Goal: Information Seeking & Learning: Understand process/instructions

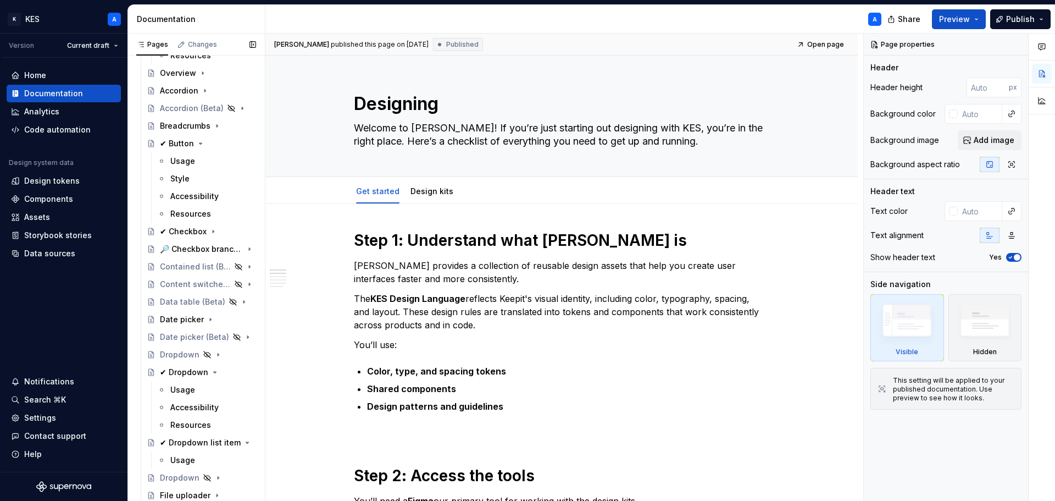
scroll to position [440, 0]
click at [193, 160] on div "Usage" at bounding box center [182, 158] width 25 height 11
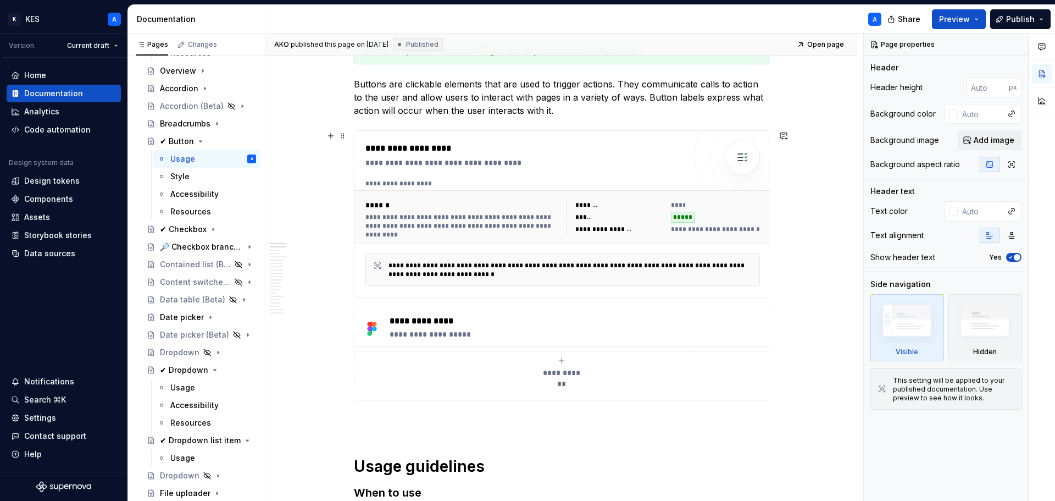
scroll to position [55, 0]
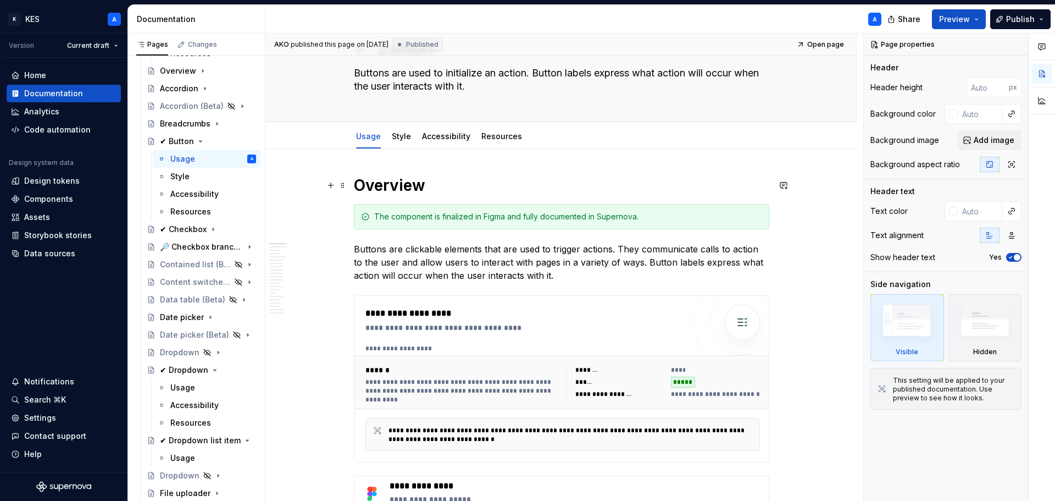
click at [385, 189] on h1 "Overview" at bounding box center [561, 185] width 415 height 20
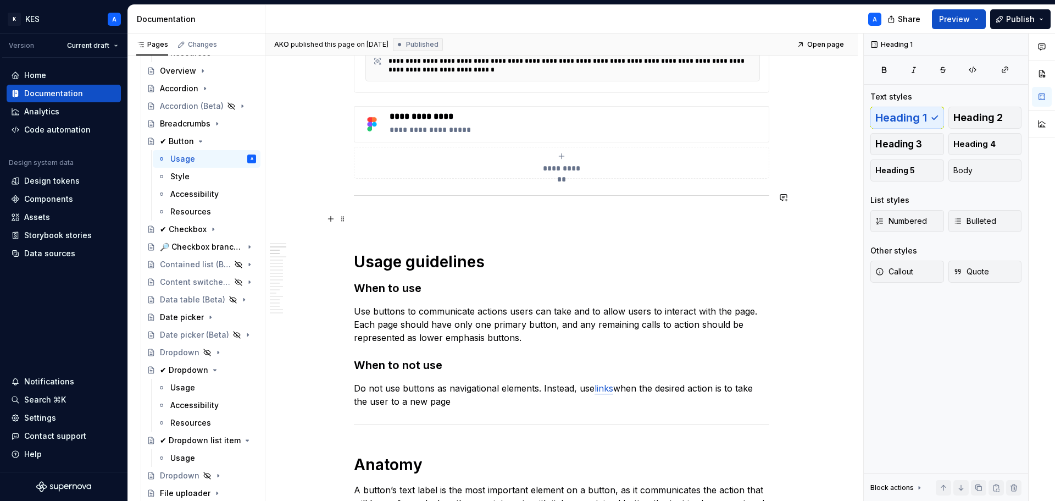
scroll to position [550, 0]
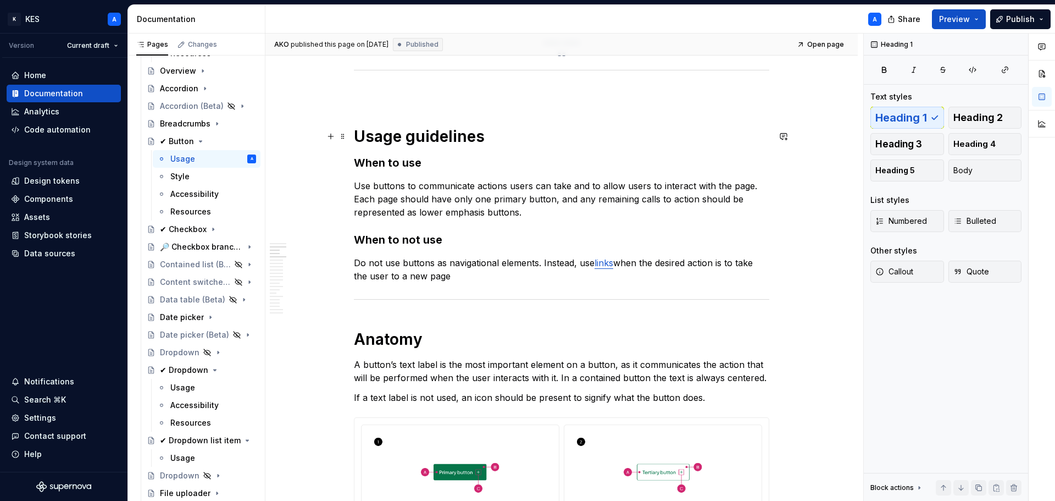
click at [430, 140] on h1 "Usage guidelines" at bounding box center [561, 136] width 415 height 20
click at [430, 137] on h1 "Usage guidelines" at bounding box center [561, 136] width 415 height 20
click at [380, 341] on h1 "Anatomy" at bounding box center [561, 339] width 415 height 20
click at [381, 338] on h1 "Anatomy" at bounding box center [561, 339] width 415 height 20
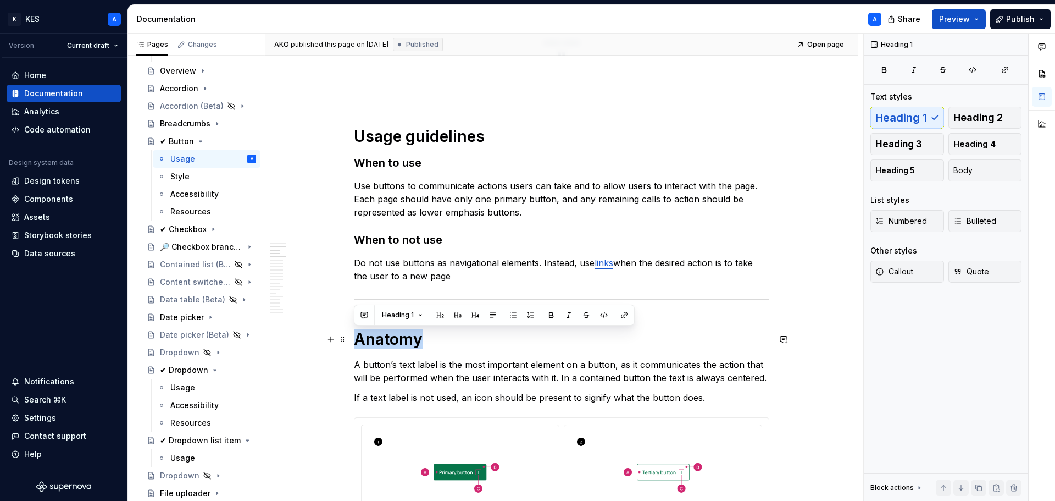
click at [381, 338] on h1 "Anatomy" at bounding box center [561, 339] width 415 height 20
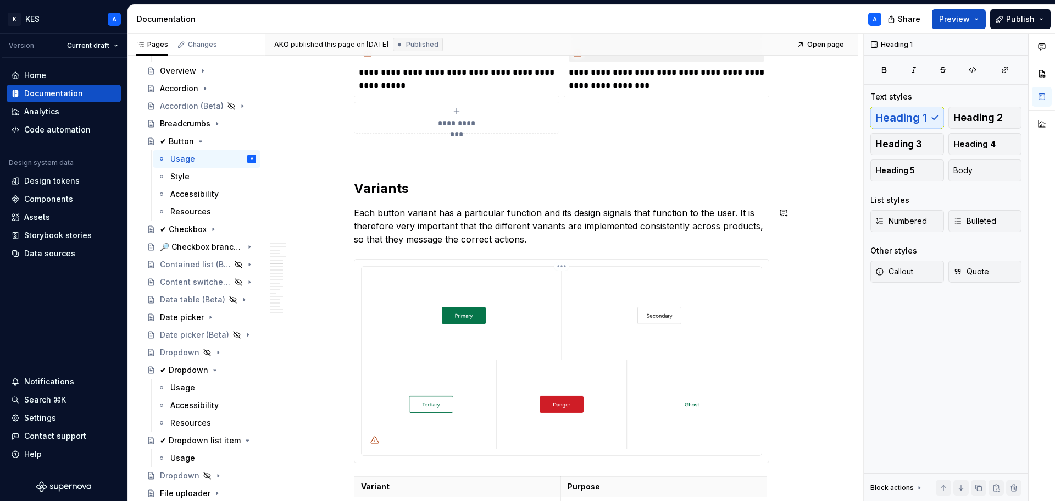
scroll to position [1484, 0]
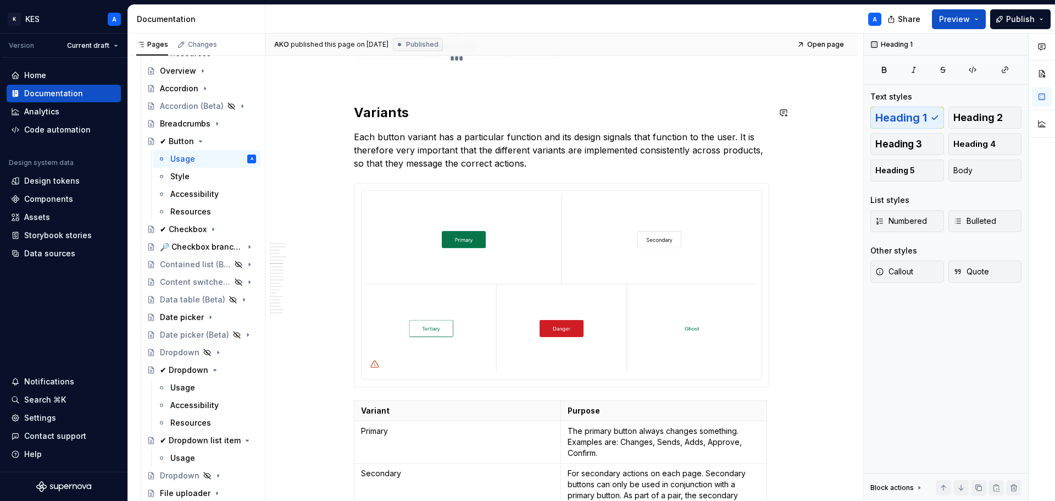
click at [375, 113] on h2 "Variants" at bounding box center [561, 113] width 415 height 18
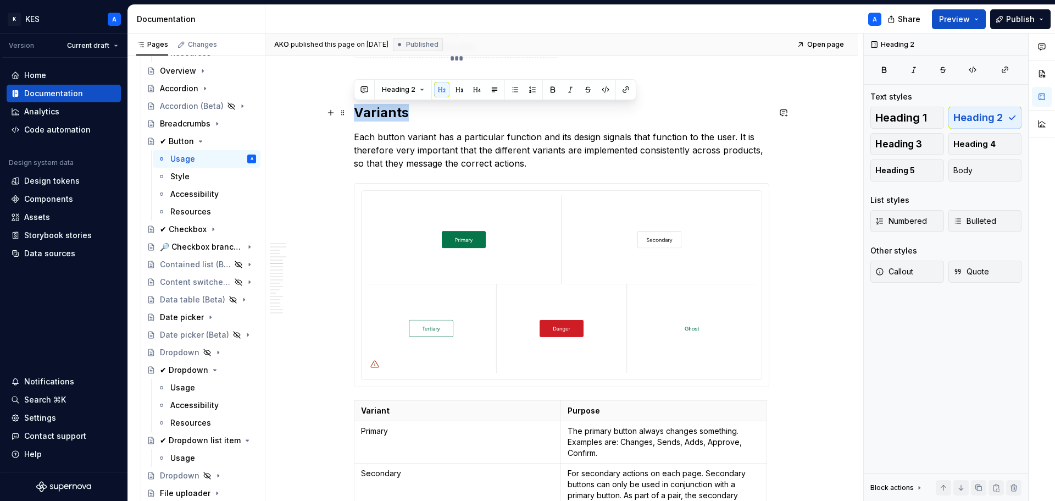
drag, startPoint x: 375, startPoint y: 113, endPoint x: 410, endPoint y: 118, distance: 35.0
click at [375, 113] on h2 "Variants" at bounding box center [561, 113] width 415 height 18
click at [921, 119] on span "Heading 1" at bounding box center [901, 117] width 52 height 11
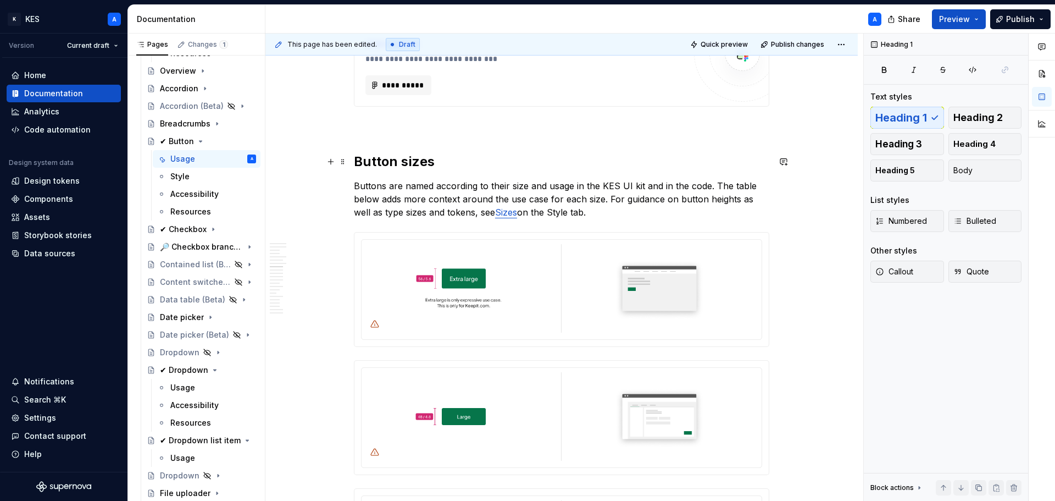
scroll to position [2317, 0]
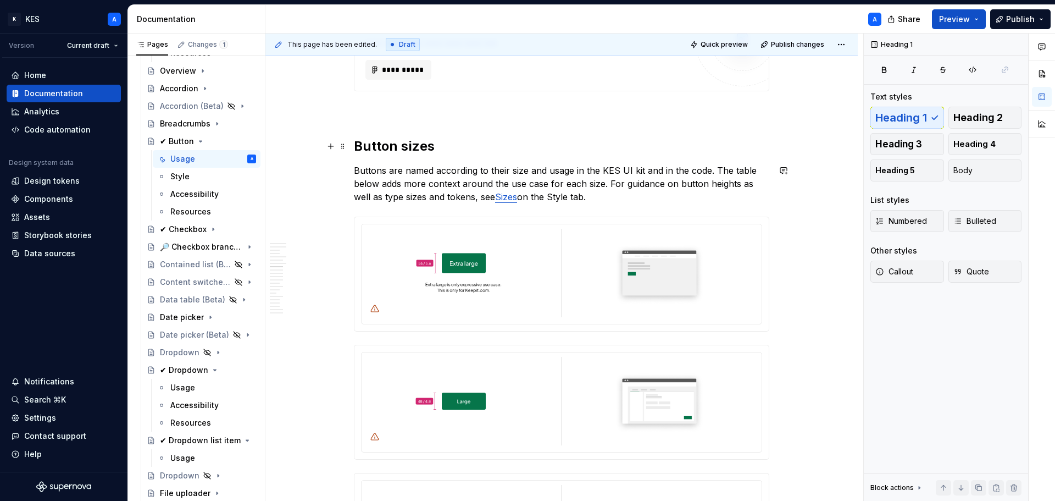
click at [398, 147] on h2 "Button sizes" at bounding box center [561, 146] width 415 height 18
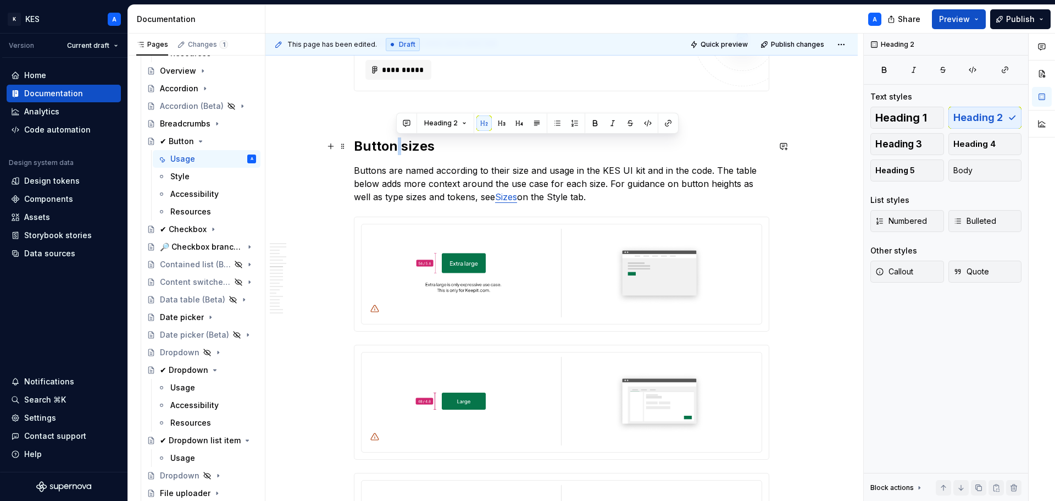
click at [398, 147] on h2 "Button sizes" at bounding box center [561, 146] width 415 height 18
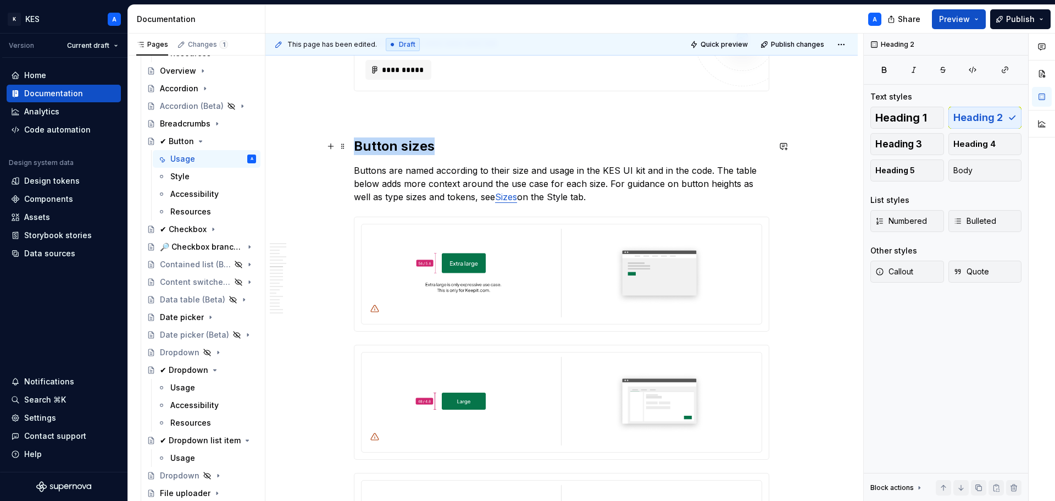
click at [398, 148] on h2 "Button sizes" at bounding box center [561, 146] width 415 height 18
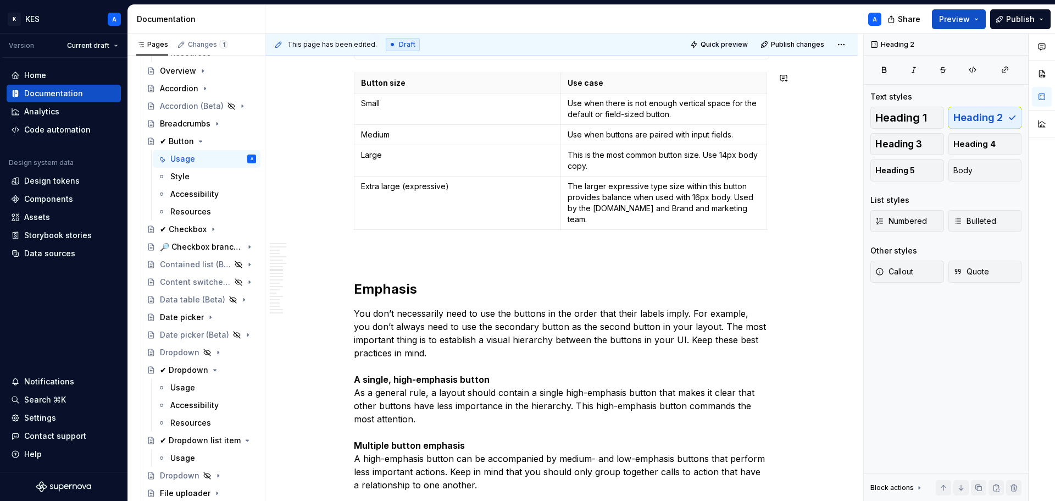
scroll to position [2977, 0]
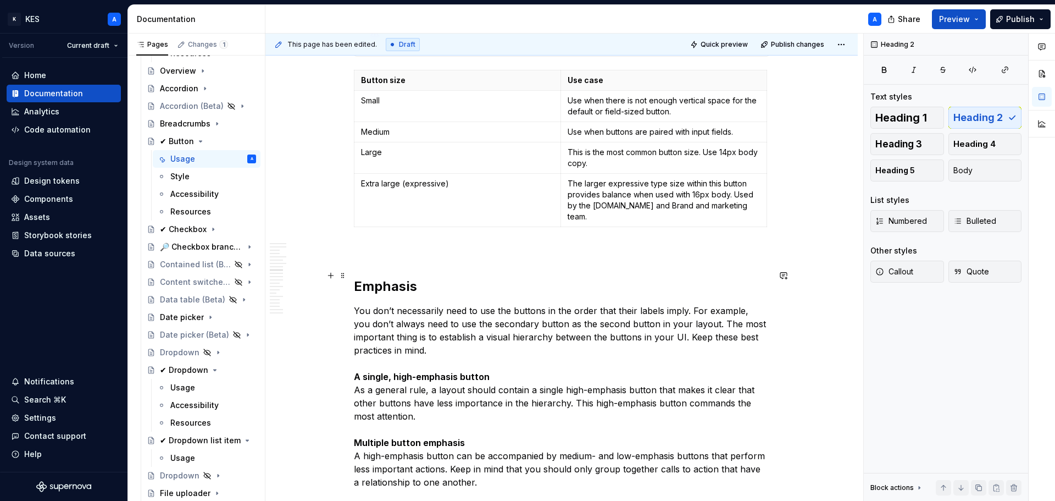
click at [406, 278] on h2 "Emphasis" at bounding box center [561, 287] width 415 height 18
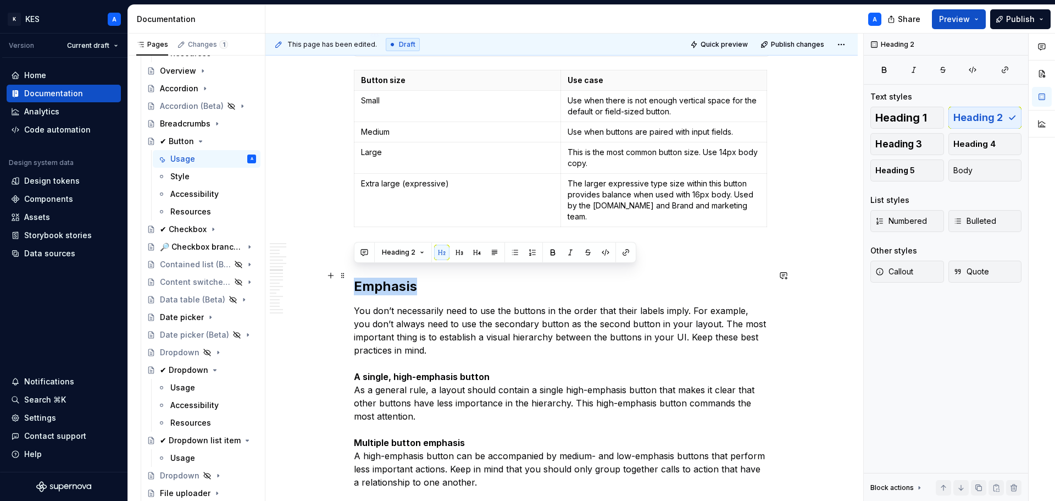
click at [406, 278] on h2 "Emphasis" at bounding box center [561, 287] width 415 height 18
click at [919, 117] on span "Heading 1" at bounding box center [901, 117] width 52 height 11
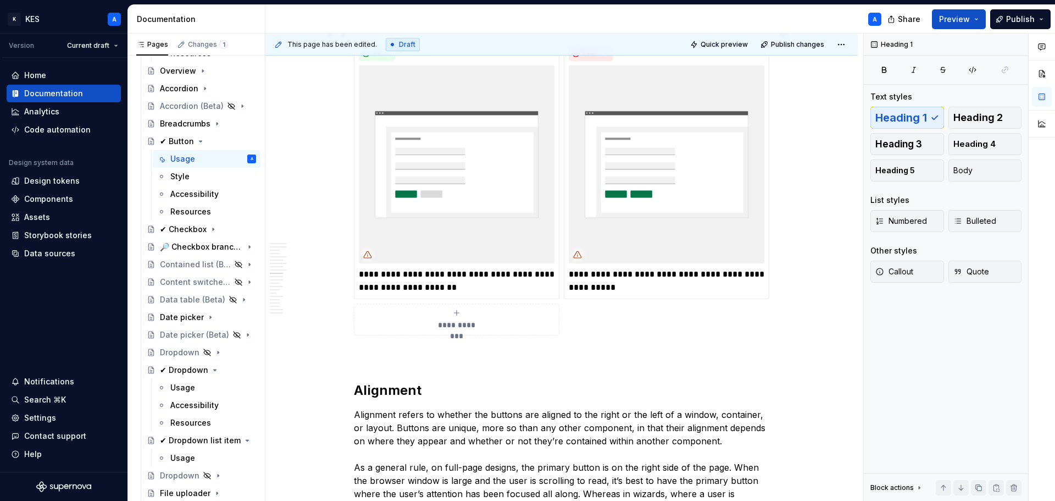
scroll to position [3966, 0]
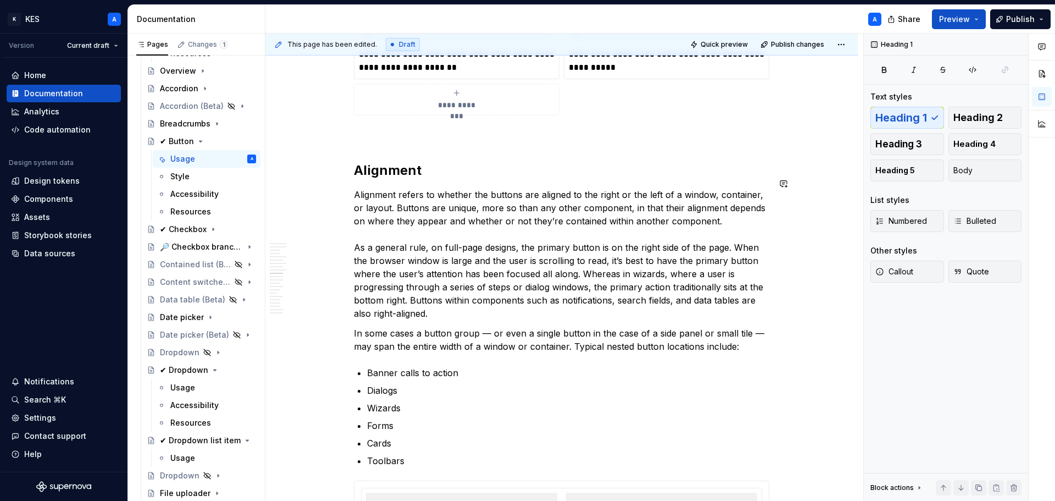
click at [390, 167] on h2 "Alignment" at bounding box center [561, 171] width 415 height 18
click at [389, 167] on h2 "Alignment" at bounding box center [561, 171] width 415 height 18
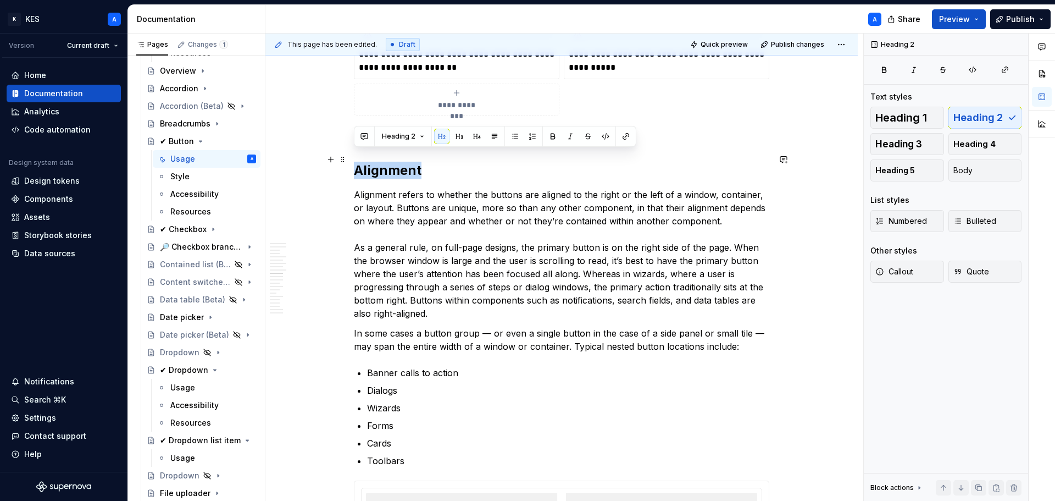
click at [389, 167] on h2 "Alignment" at bounding box center [561, 171] width 415 height 18
click at [931, 117] on button "Heading 1" at bounding box center [908, 118] width 74 height 22
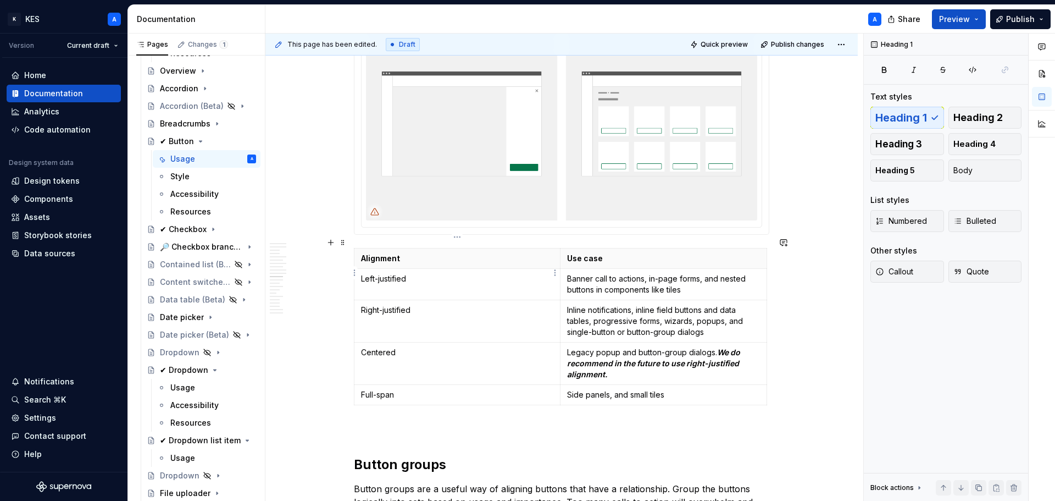
scroll to position [5065, 0]
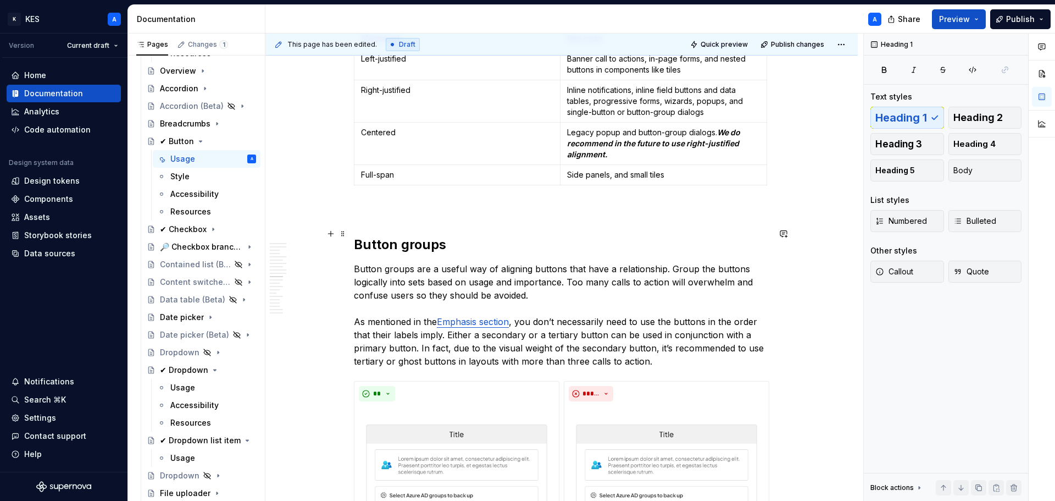
click at [415, 237] on h2 "Button groups" at bounding box center [561, 245] width 415 height 18
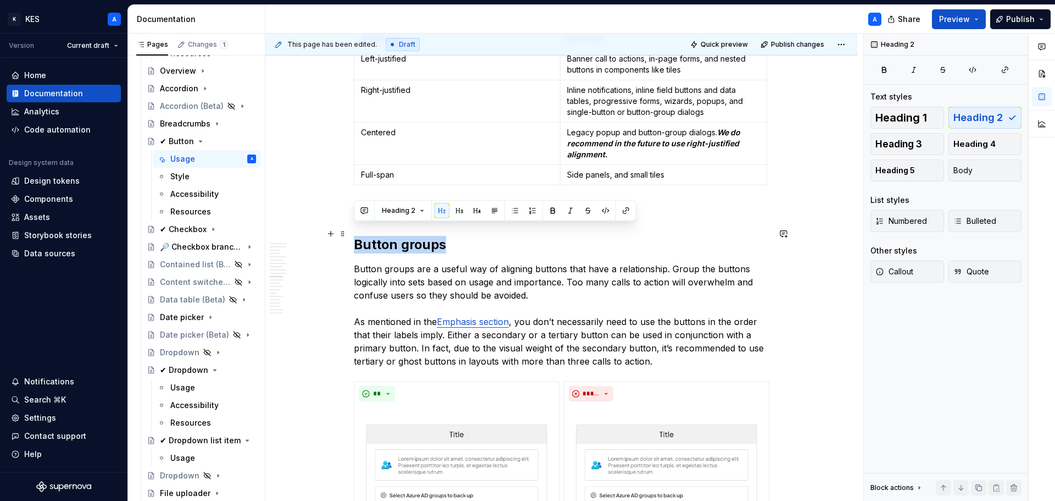
click at [415, 237] on h2 "Button groups" at bounding box center [561, 245] width 415 height 18
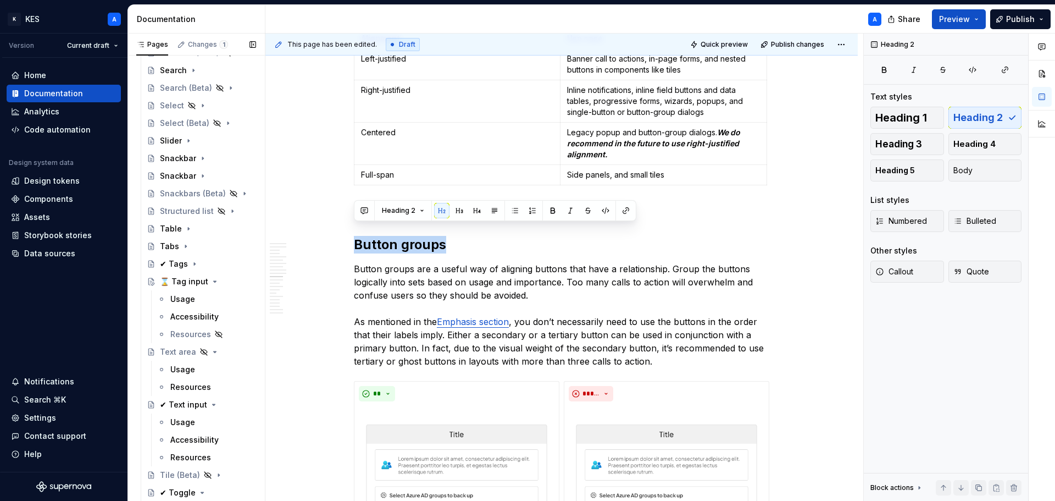
scroll to position [1374, 0]
drag, startPoint x: 193, startPoint y: 279, endPoint x: 198, endPoint y: 284, distance: 7.4
drag, startPoint x: 198, startPoint y: 284, endPoint x: 182, endPoint y: 300, distance: 22.2
drag, startPoint x: 923, startPoint y: 125, endPoint x: 823, endPoint y: 143, distance: 101.6
click at [923, 125] on button "Heading 1" at bounding box center [908, 118] width 74 height 22
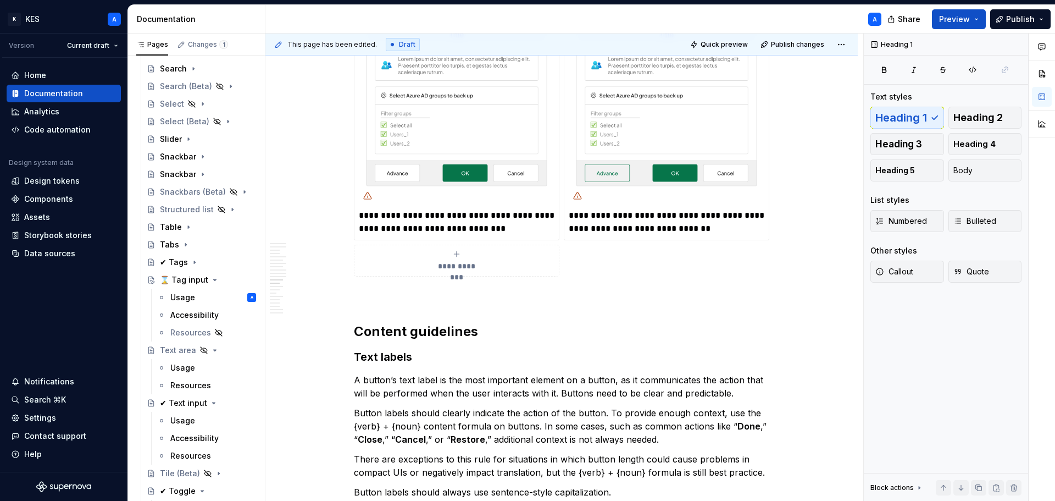
scroll to position [5505, 0]
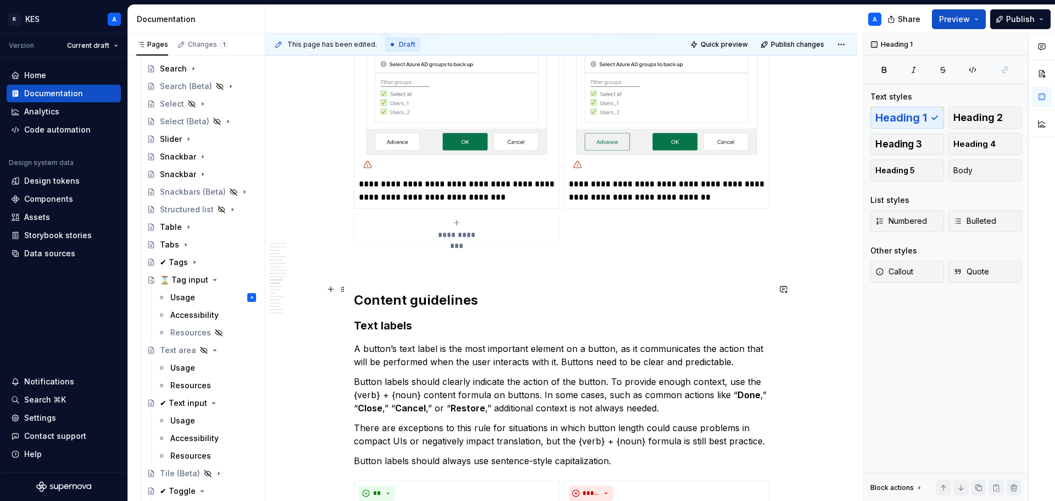
click at [390, 292] on h2 "Content guidelines" at bounding box center [561, 300] width 415 height 18
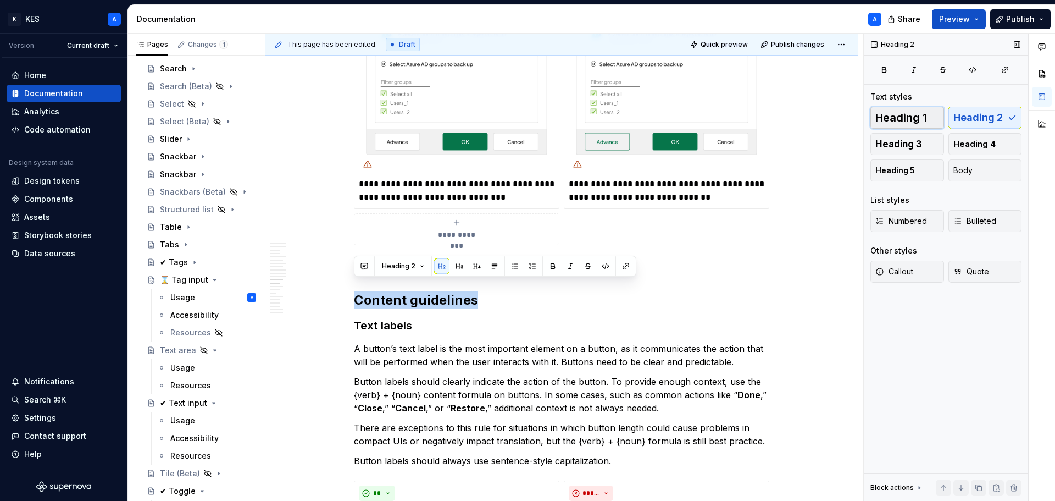
click at [927, 119] on span "Heading 1" at bounding box center [901, 117] width 52 height 11
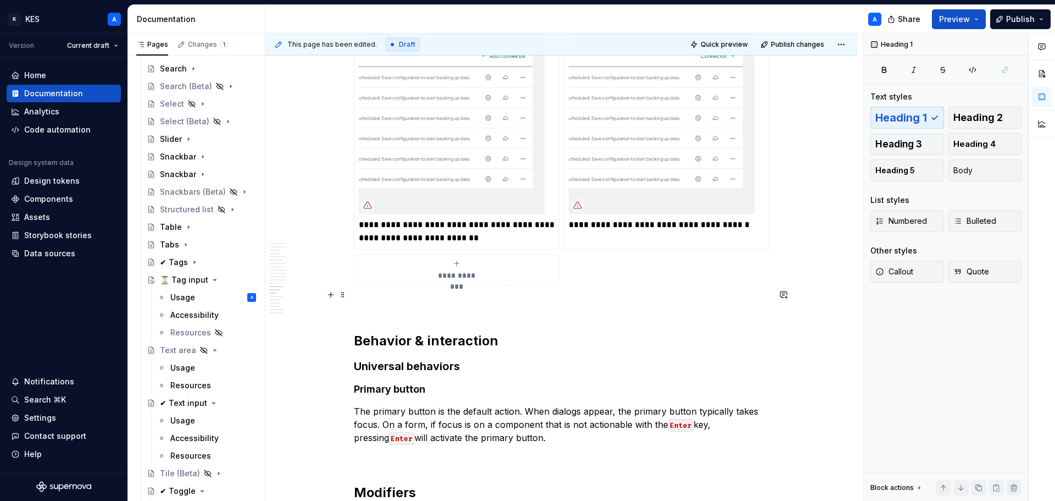
scroll to position [6219, 0]
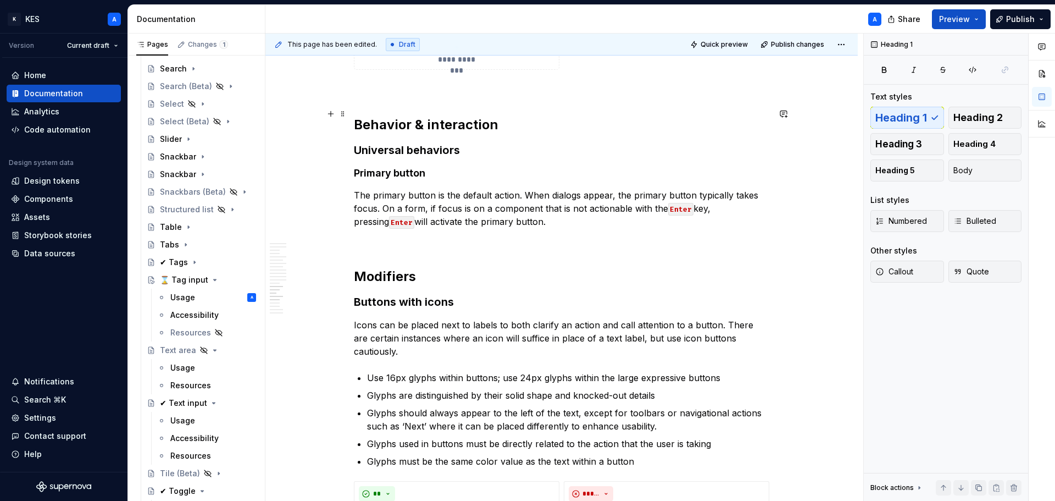
click at [453, 116] on h2 "Behavior & interaction" at bounding box center [561, 125] width 415 height 18
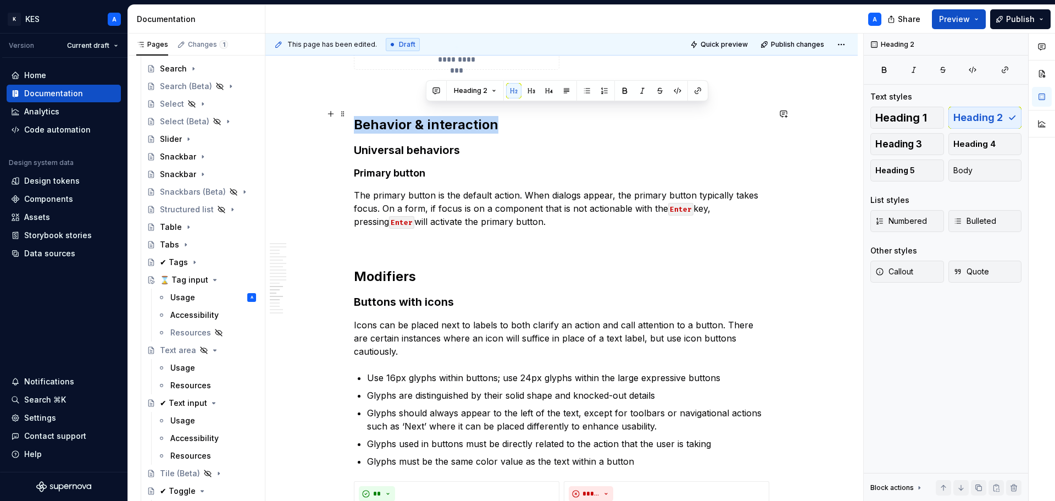
click at [453, 116] on h2 "Behavior & interaction" at bounding box center [561, 125] width 415 height 18
click at [923, 121] on span "Heading 1" at bounding box center [901, 117] width 52 height 11
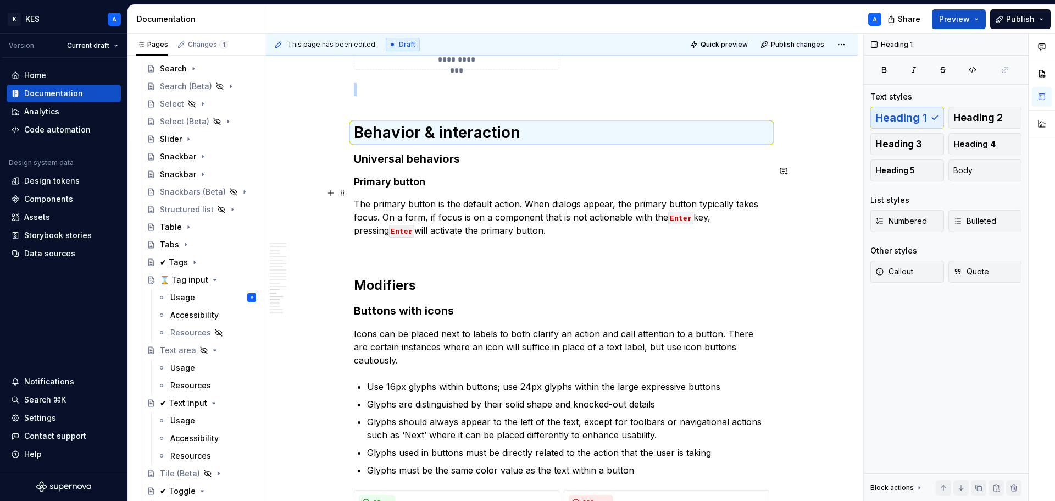
scroll to position [6228, 0]
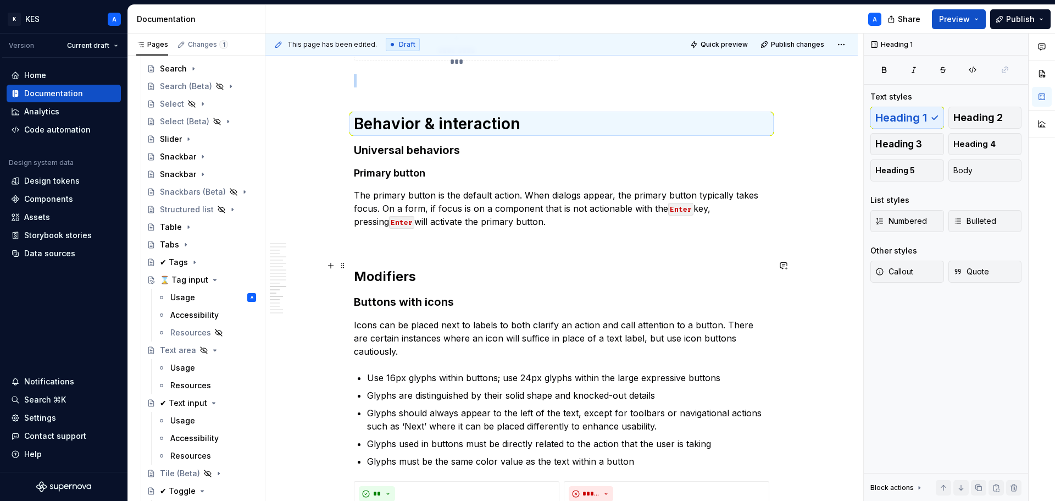
click at [391, 268] on h2 "Modifiers" at bounding box center [561, 277] width 415 height 18
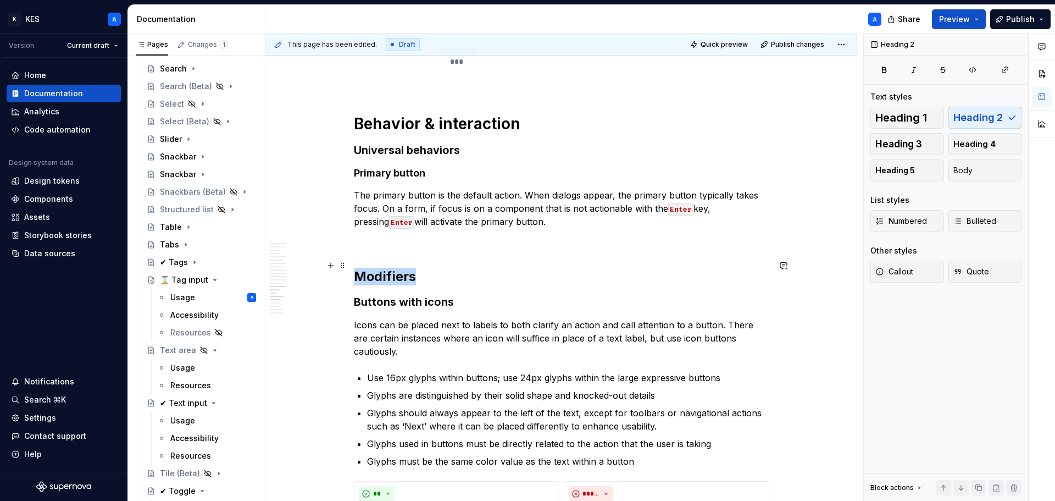
click at [391, 268] on h2 "Modifiers" at bounding box center [561, 277] width 415 height 18
click at [918, 115] on span "Heading 1" at bounding box center [901, 117] width 52 height 11
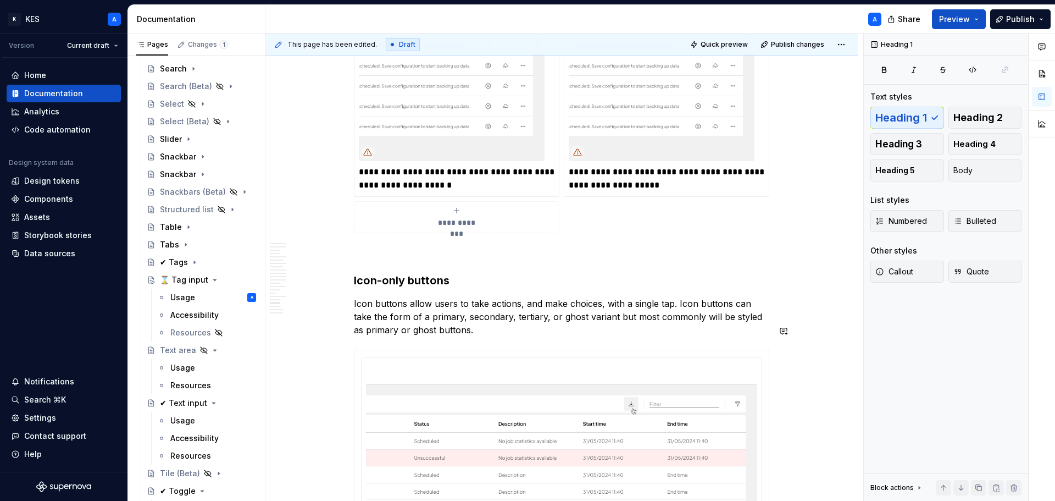
scroll to position [6832, 0]
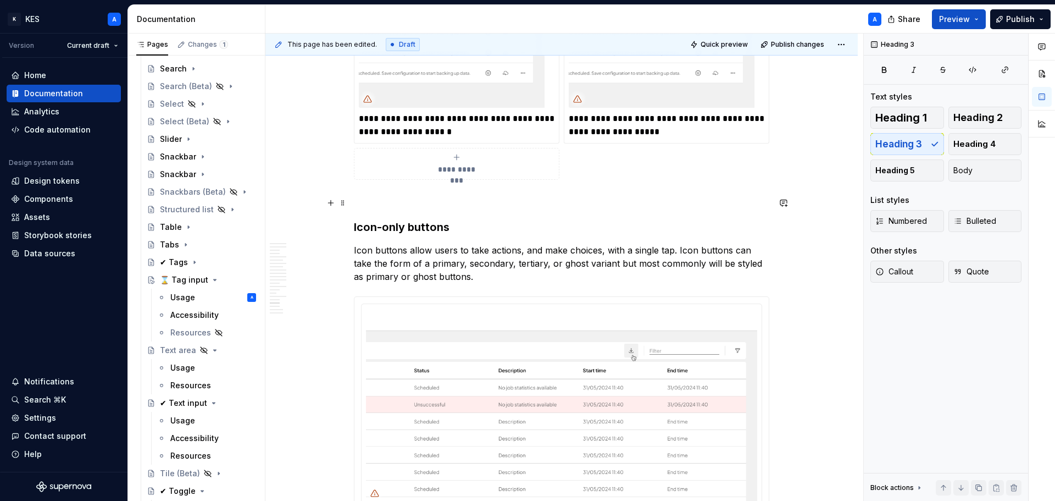
click at [426, 219] on h3 "Icon-only buttons" at bounding box center [561, 226] width 415 height 15
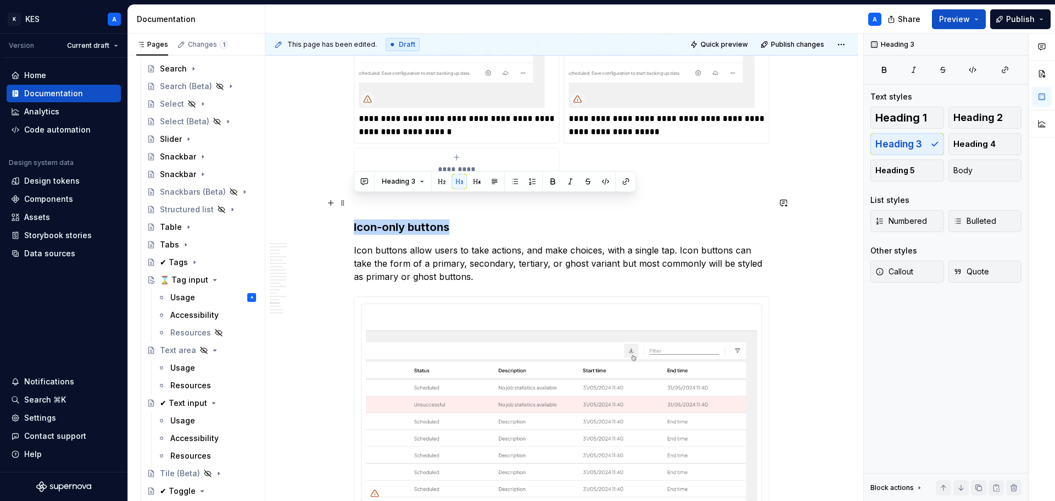
click at [426, 219] on h3 "Icon-only buttons" at bounding box center [561, 226] width 415 height 15
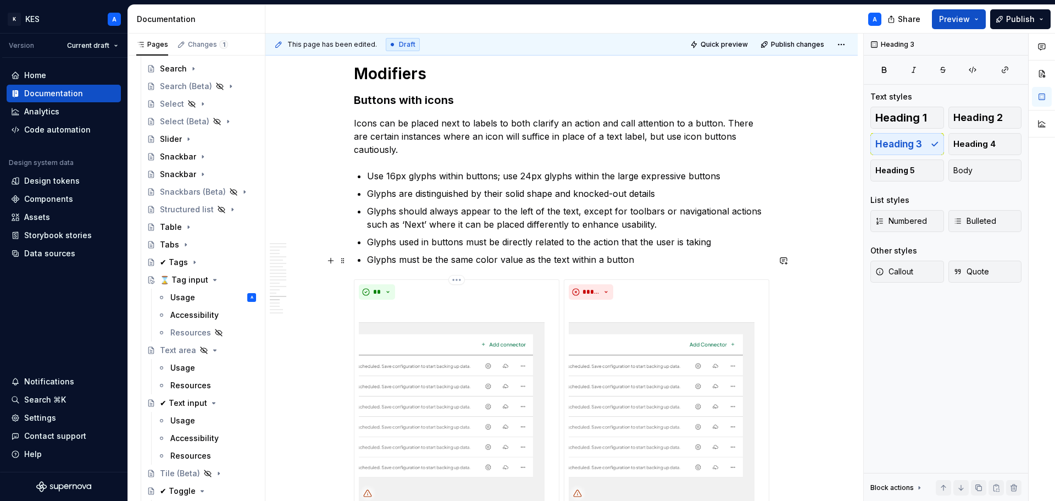
scroll to position [6393, 0]
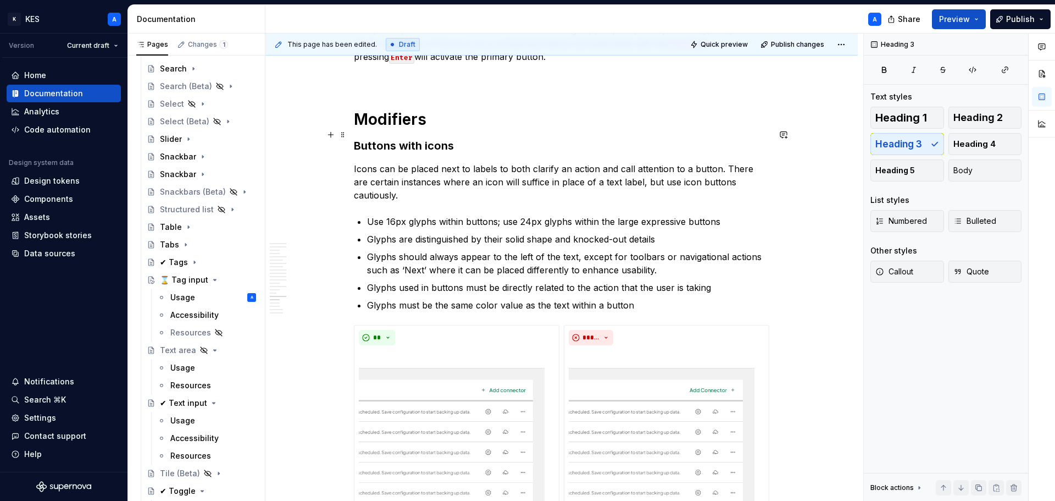
click at [374, 138] on h3 "Buttons with icons" at bounding box center [561, 145] width 415 height 15
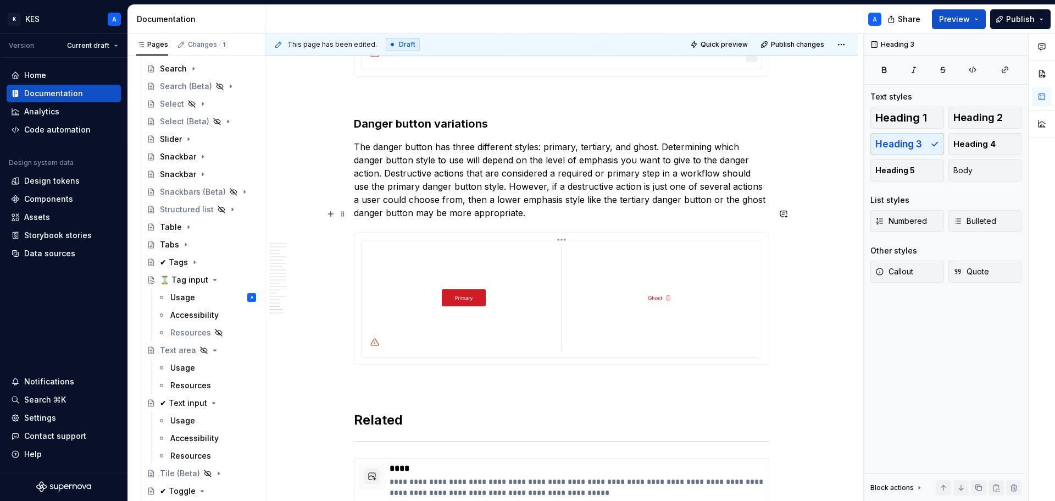
scroll to position [7437, 0]
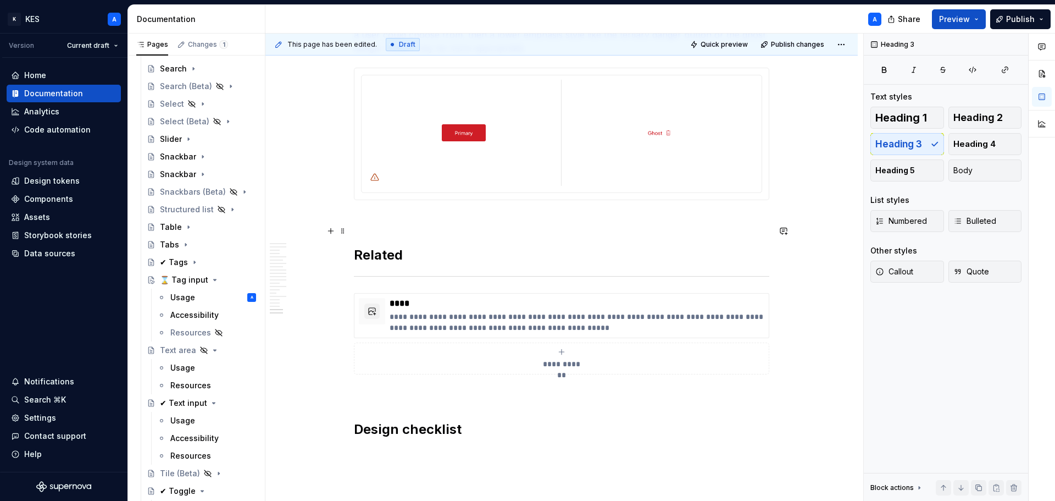
click at [395, 246] on h2 "Related" at bounding box center [561, 255] width 415 height 18
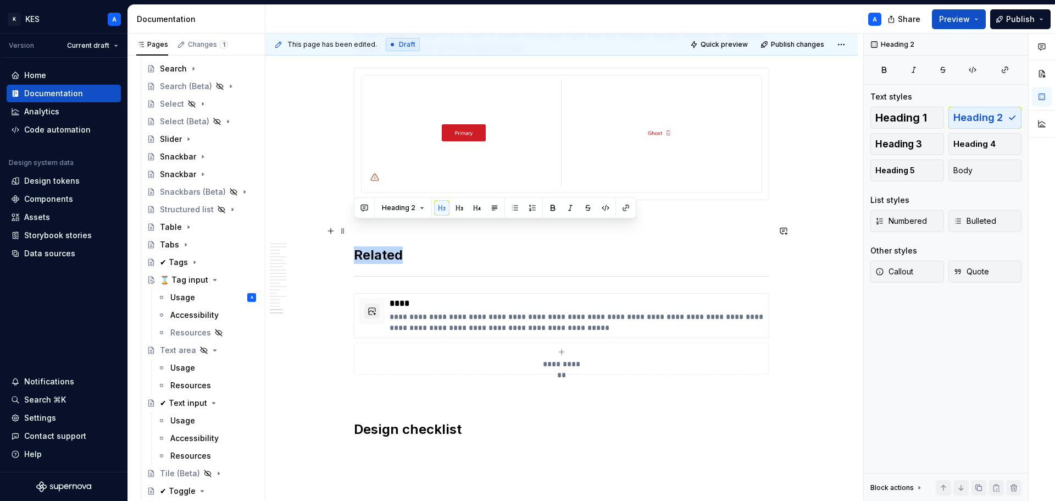
click at [395, 246] on h2 "Related" at bounding box center [561, 255] width 415 height 18
click at [911, 115] on span "Heading 1" at bounding box center [901, 117] width 52 height 11
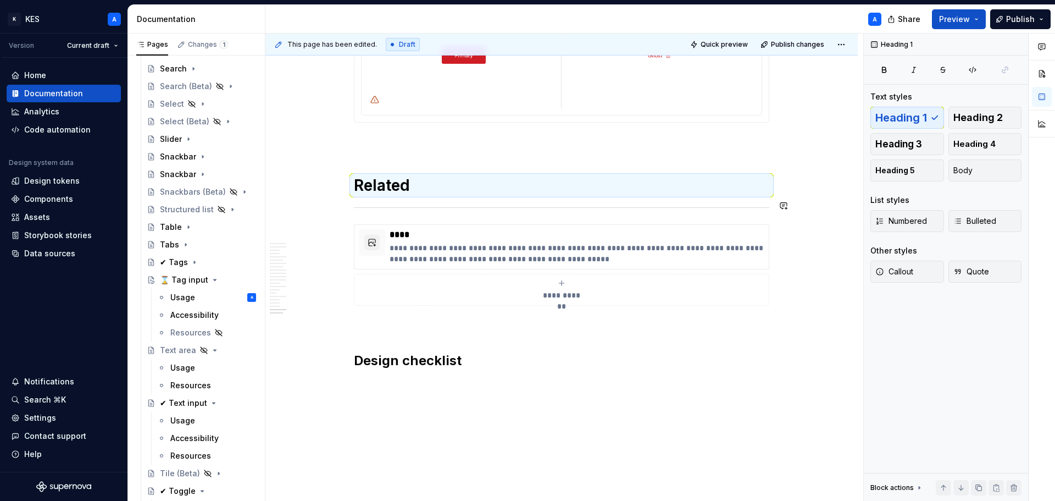
scroll to position [7544, 0]
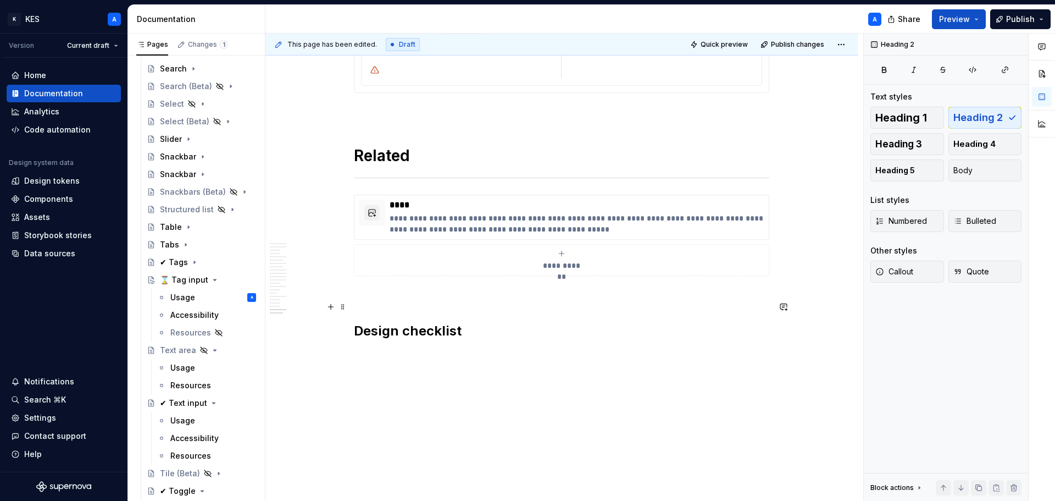
click at [436, 322] on h2 "Design checklist" at bounding box center [561, 331] width 415 height 18
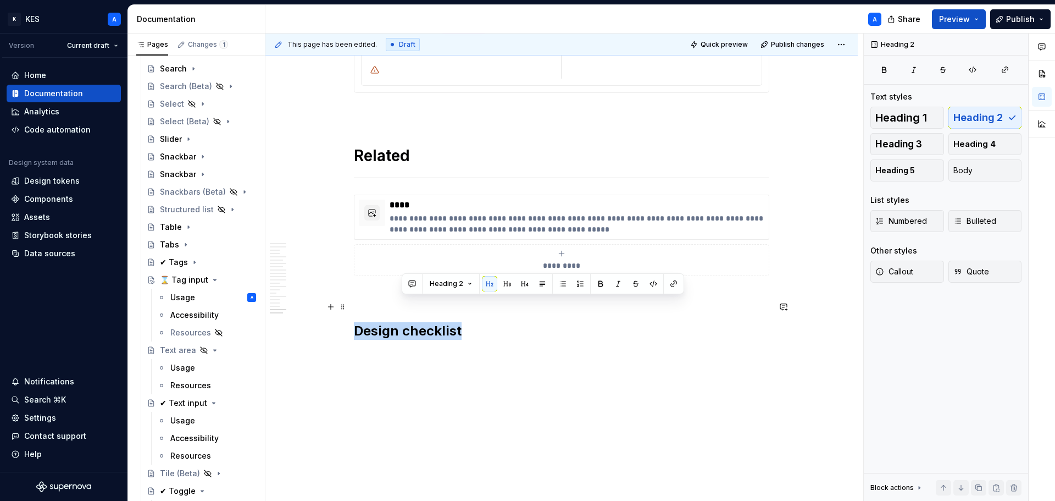
click at [436, 322] on h2 "Design checklist" at bounding box center [561, 331] width 415 height 18
click at [931, 112] on button "Heading 1" at bounding box center [908, 118] width 74 height 22
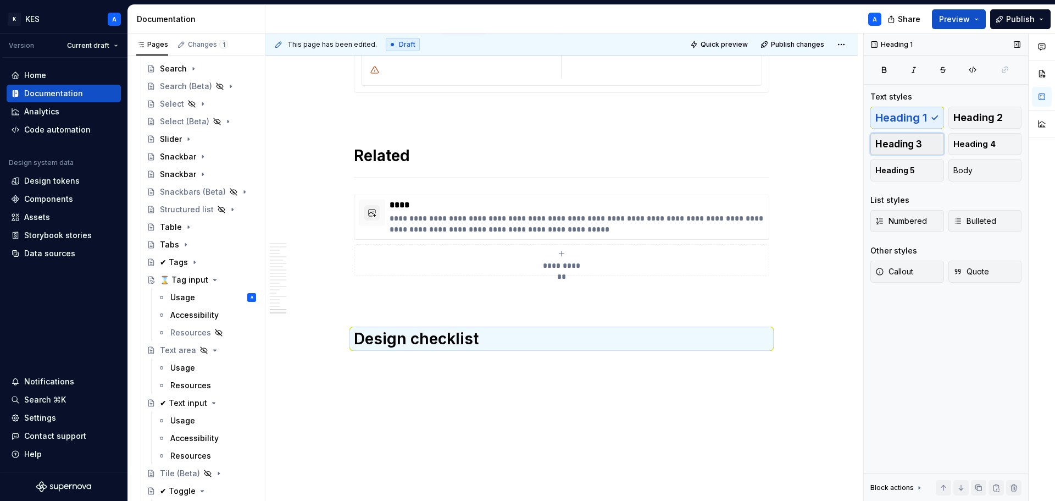
click at [907, 147] on span "Heading 3" at bounding box center [898, 143] width 47 height 11
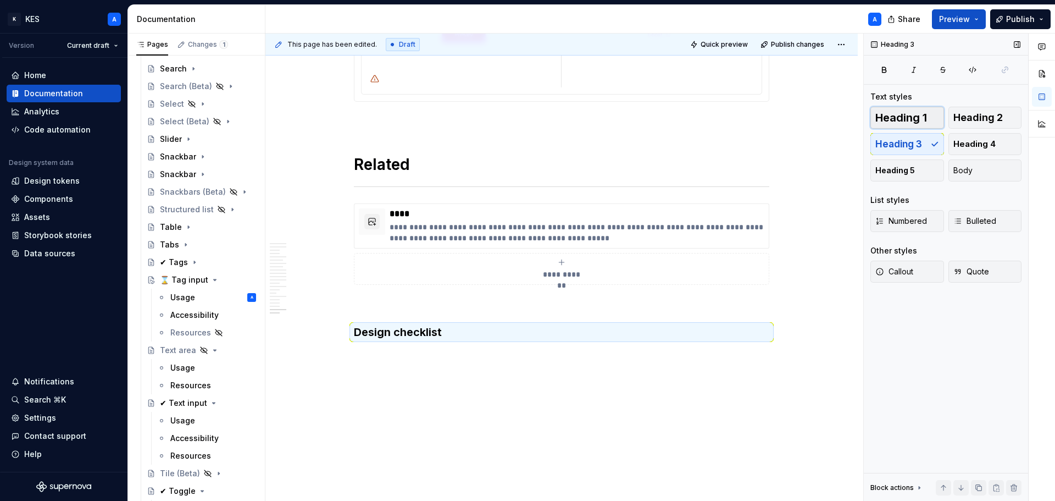
click at [913, 115] on span "Heading 1" at bounding box center [901, 117] width 52 height 11
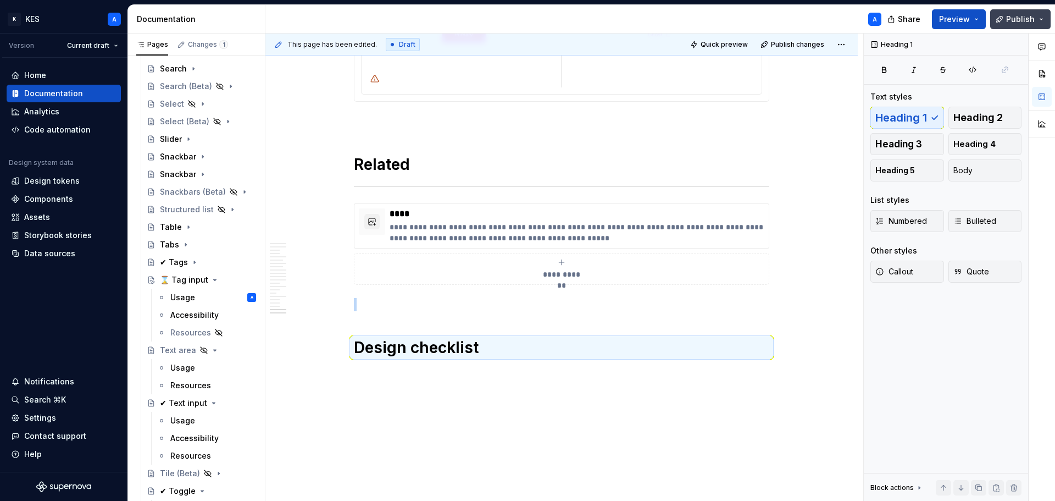
click at [1015, 20] on span "Publish" at bounding box center [1020, 19] width 29 height 11
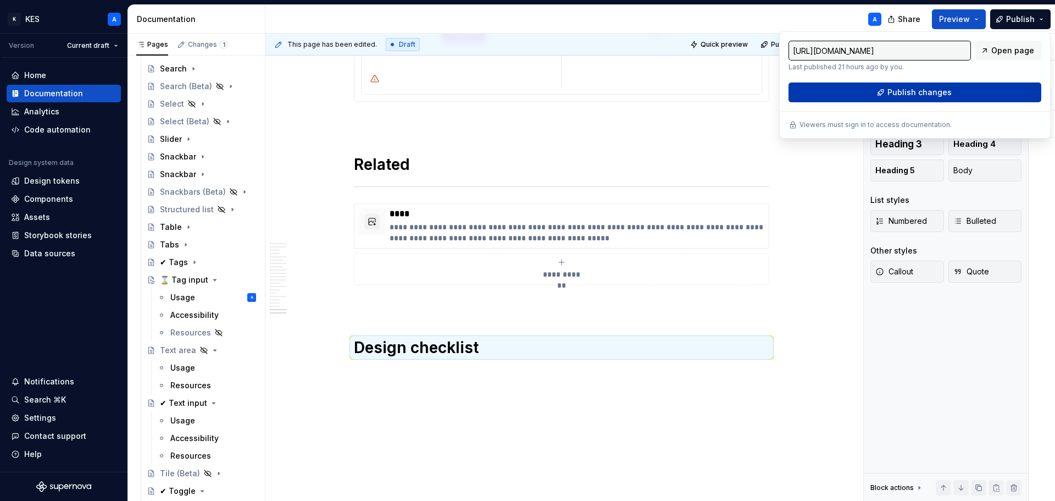
click at [954, 87] on button "Publish changes" at bounding box center [915, 92] width 253 height 20
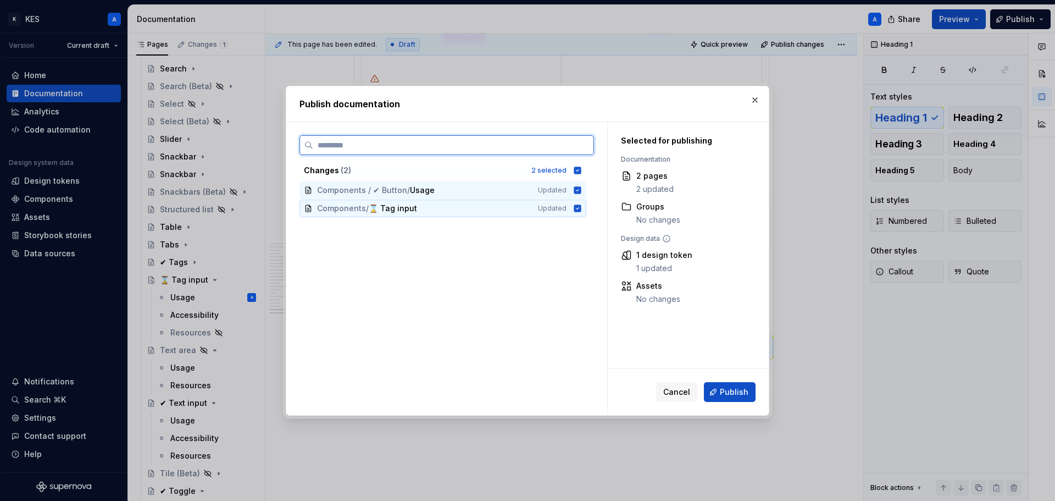
click at [580, 208] on icon at bounding box center [577, 207] width 7 height 7
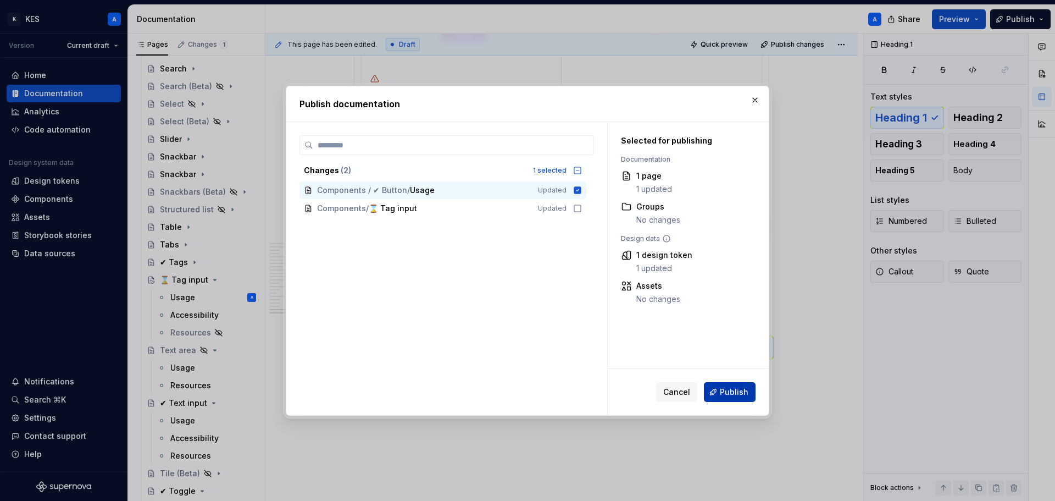
click at [737, 395] on span "Publish" at bounding box center [734, 391] width 29 height 11
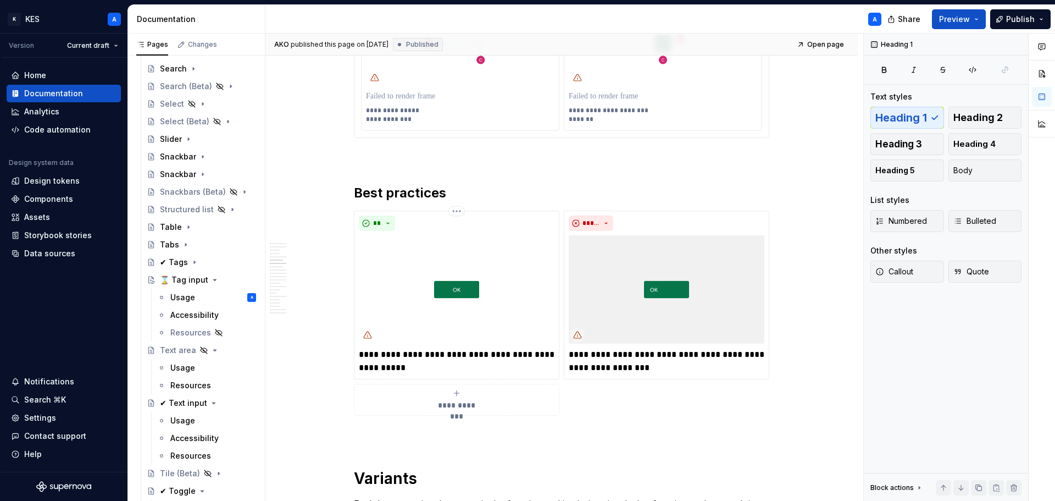
scroll to position [1209, 0]
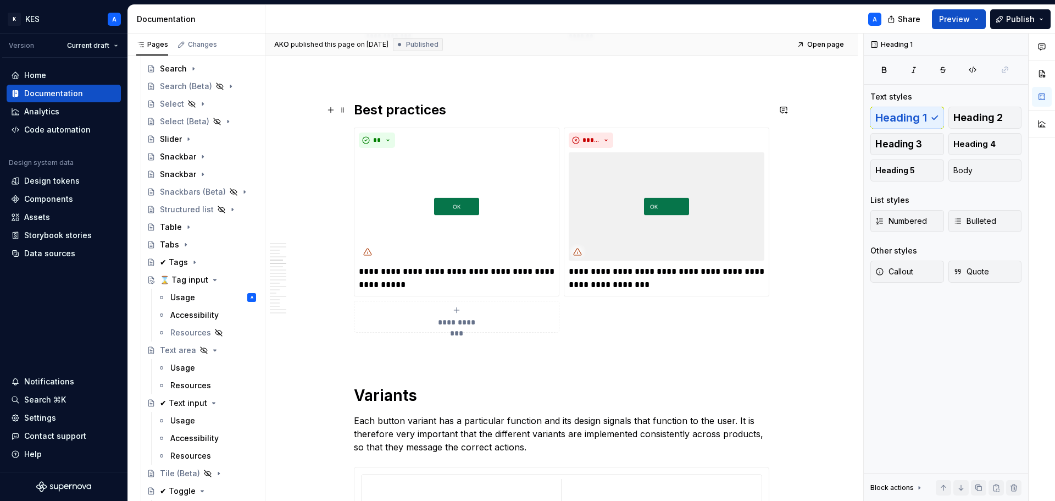
click at [397, 116] on h2 "Best practices" at bounding box center [561, 110] width 415 height 18
click at [923, 112] on span "Heading 1" at bounding box center [901, 117] width 52 height 11
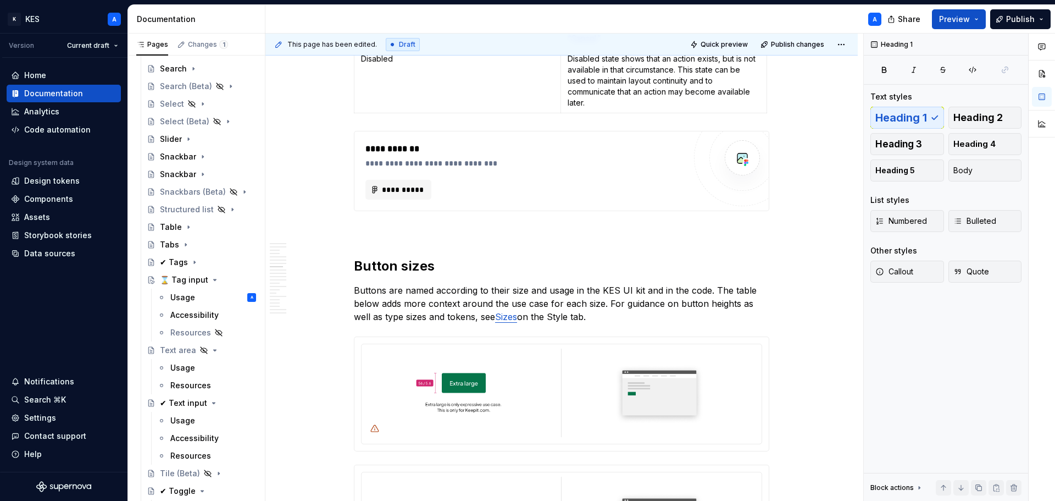
scroll to position [2207, 0]
click at [407, 261] on h2 "Button sizes" at bounding box center [561, 265] width 415 height 18
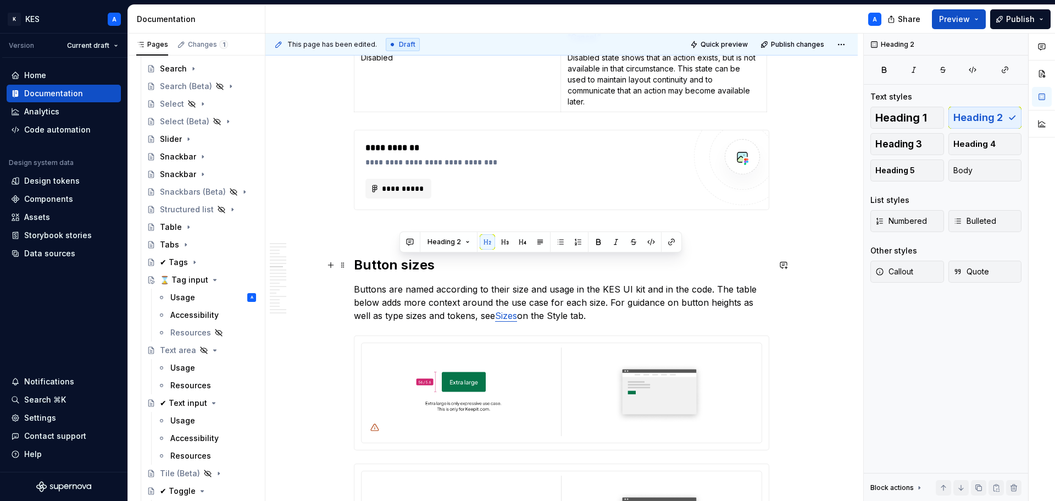
click at [407, 261] on h2 "Button sizes" at bounding box center [561, 265] width 415 height 18
click at [907, 115] on span "Heading 1" at bounding box center [901, 117] width 52 height 11
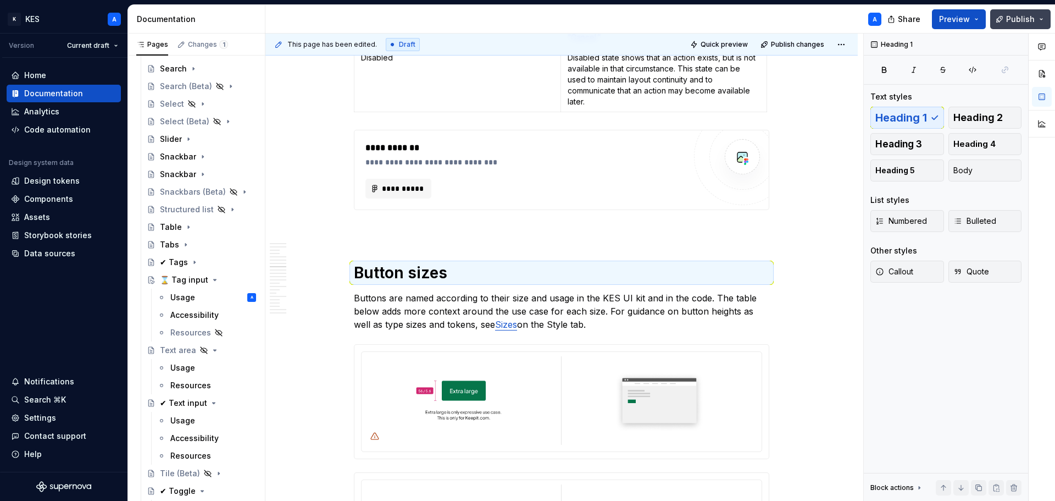
click at [1006, 23] on button "Publish" at bounding box center [1020, 19] width 60 height 20
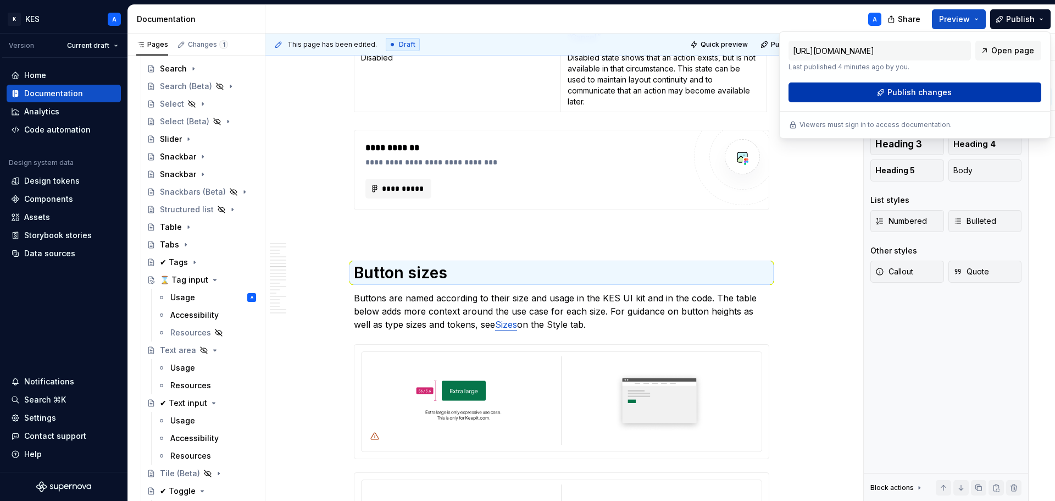
click at [947, 92] on span "Publish changes" at bounding box center [920, 92] width 64 height 11
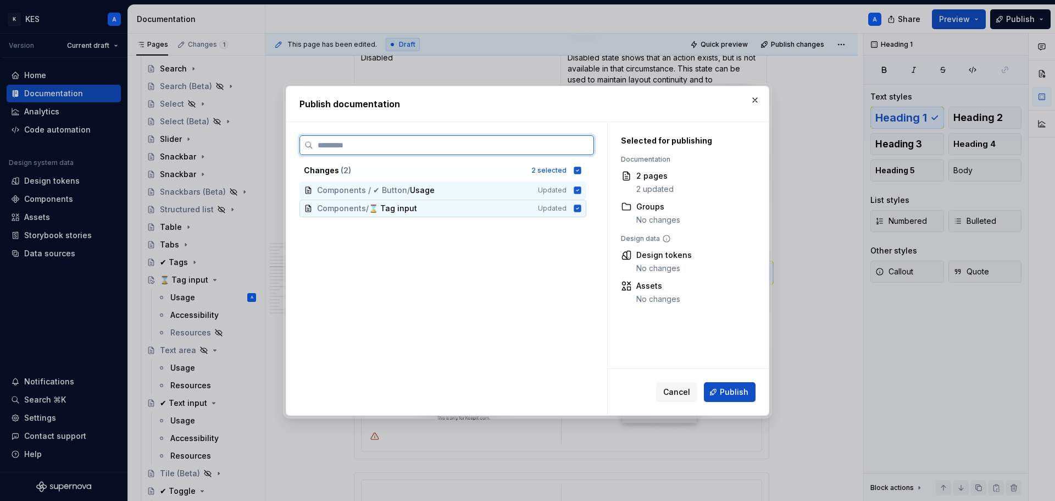
click at [577, 208] on icon at bounding box center [577, 208] width 9 height 9
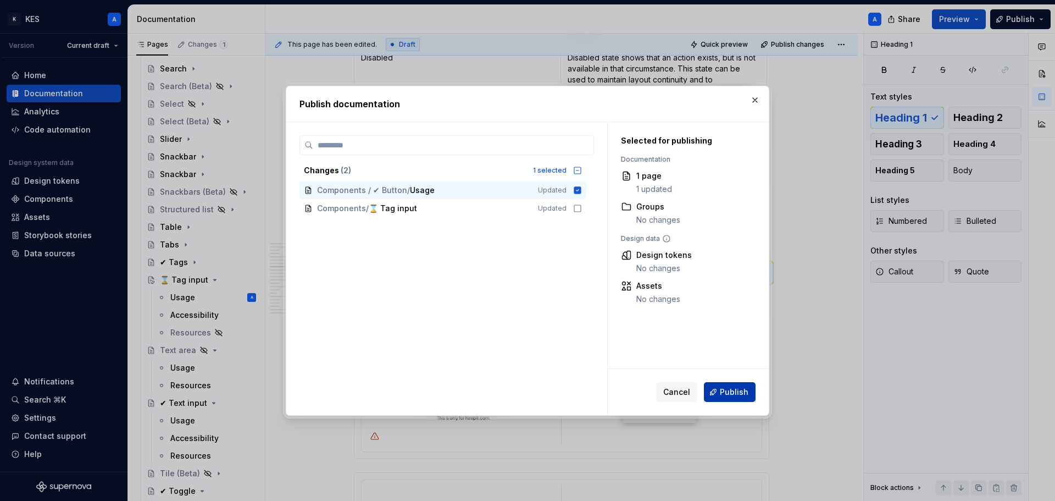
click at [735, 387] on span "Publish" at bounding box center [734, 391] width 29 height 11
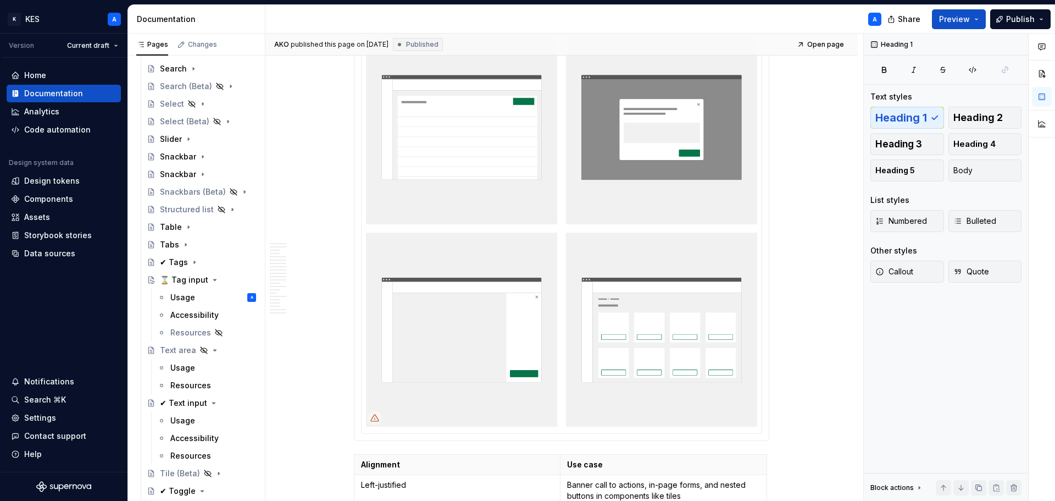
scroll to position [4676, 0]
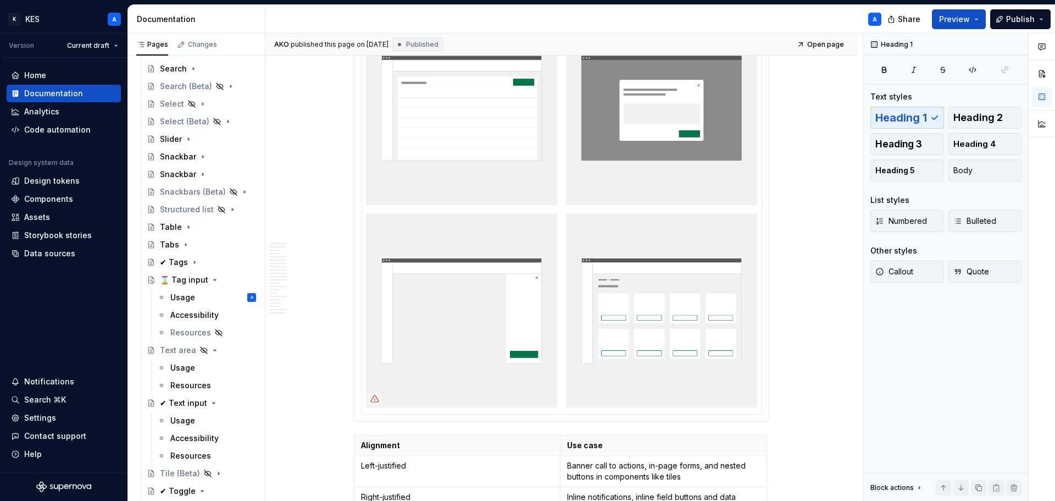
type textarea "*"
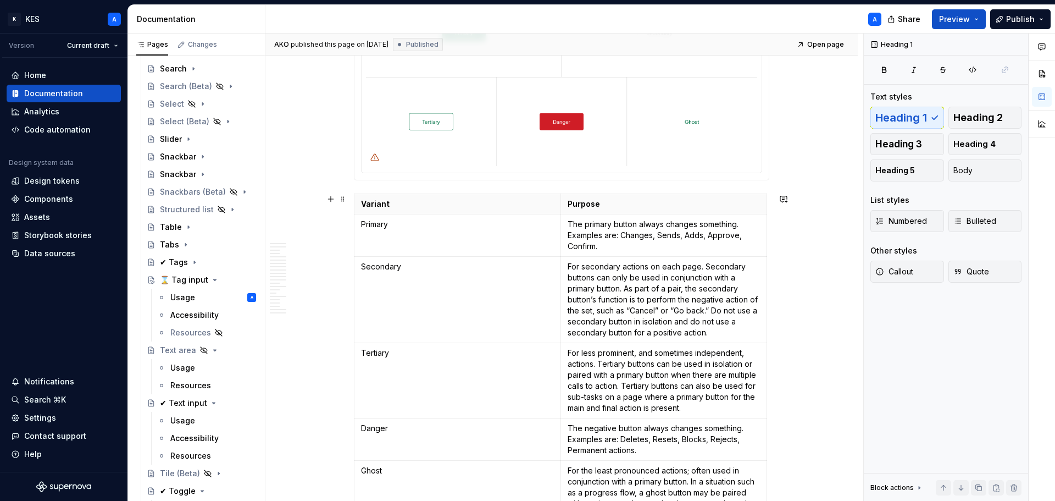
scroll to position [1818, 0]
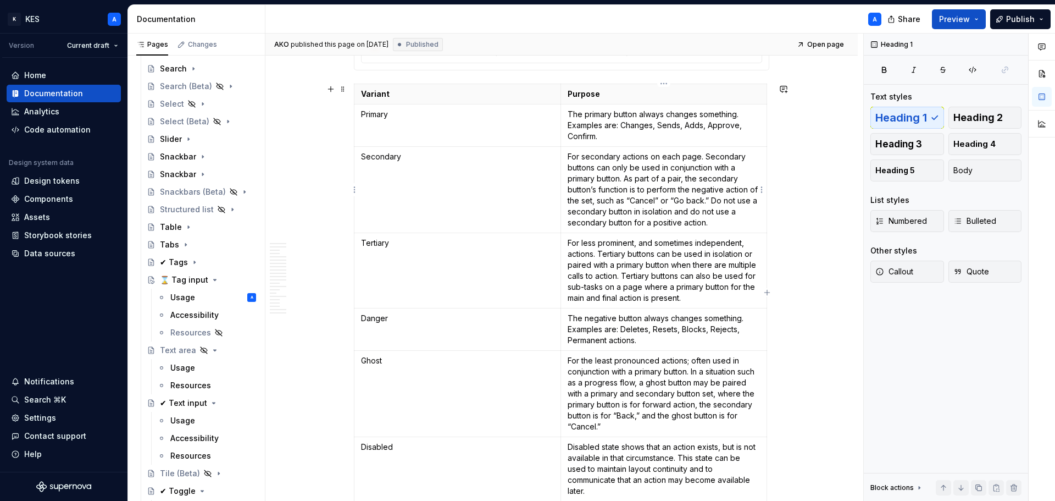
click at [625, 176] on p "For secondary actions on each page. Secondary buttons can only be used in conju…" at bounding box center [664, 189] width 193 height 77
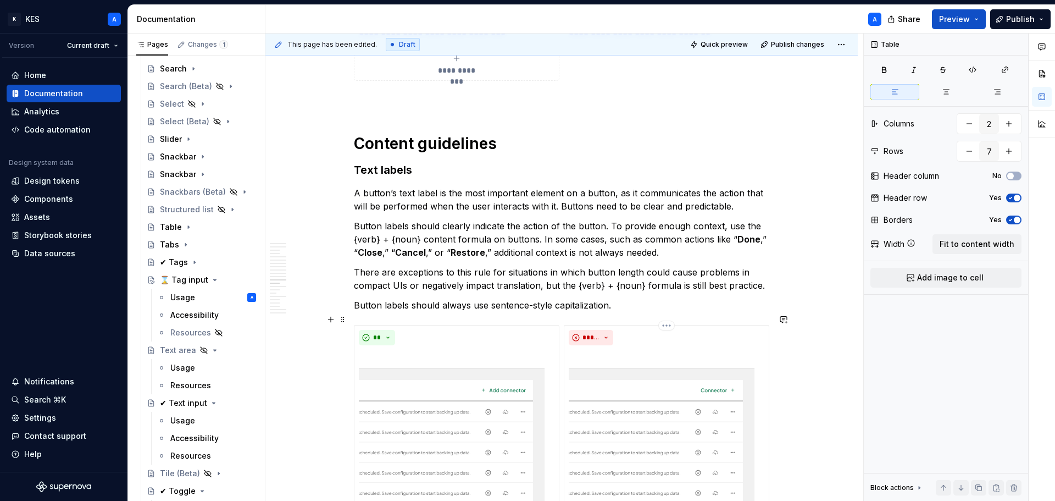
scroll to position [5661, 0]
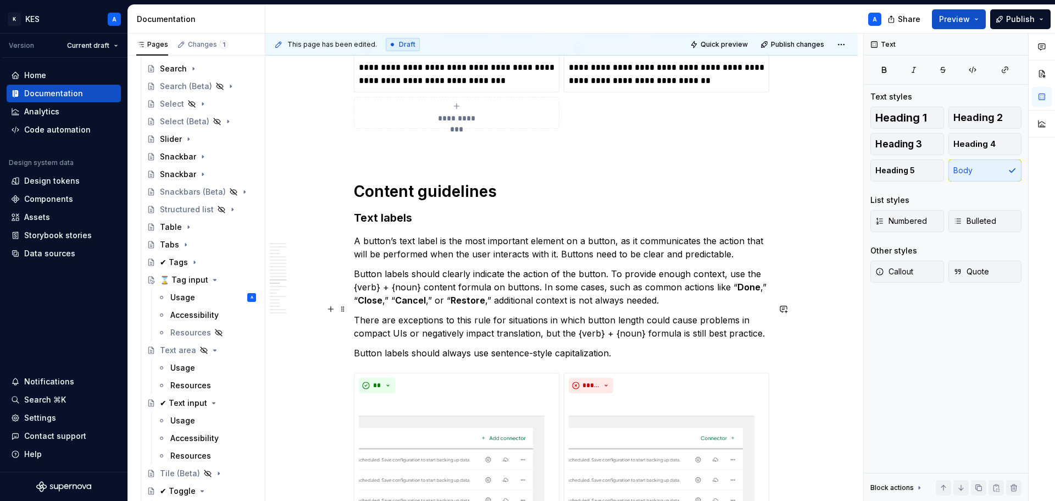
click at [762, 322] on p "There are exceptions to this rule for situations in which button length could c…" at bounding box center [561, 326] width 415 height 26
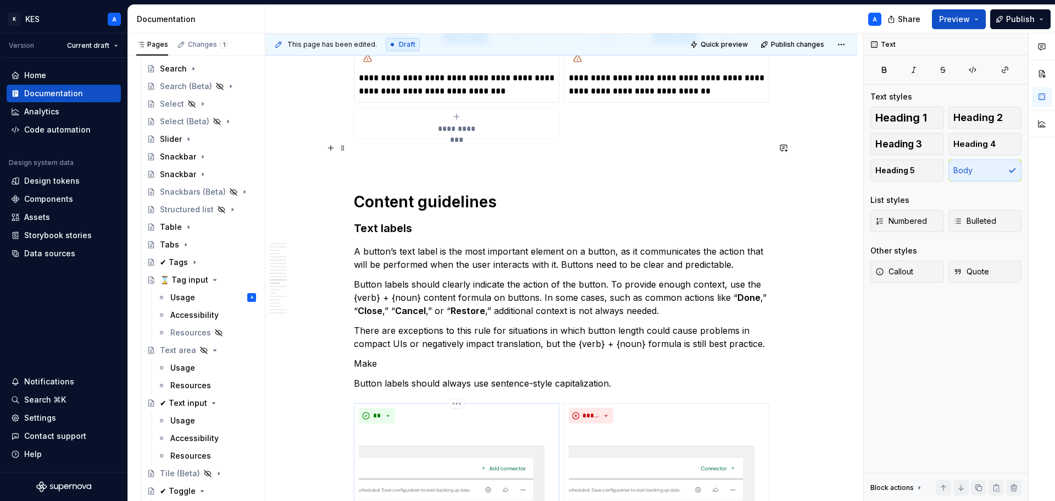
scroll to position [5716, 0]
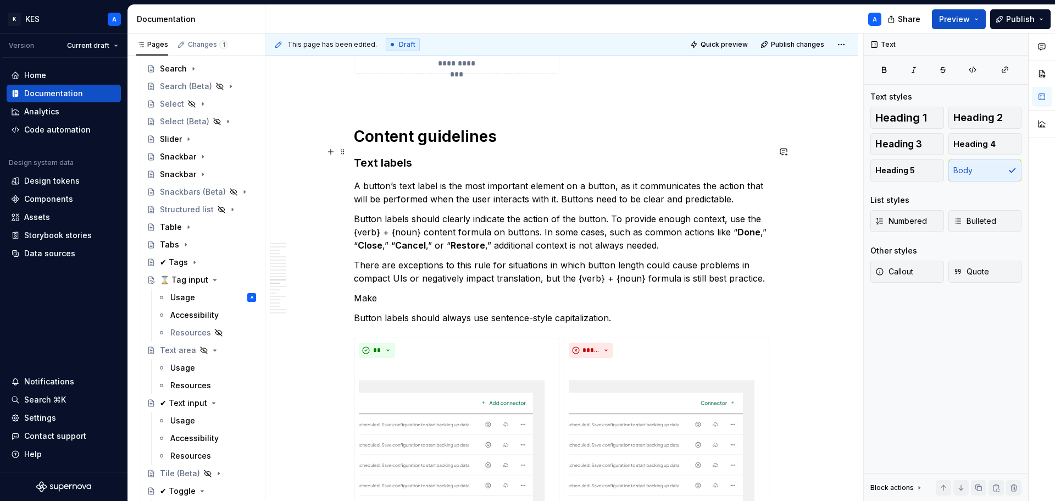
click at [393, 155] on h3 "Text labels" at bounding box center [561, 162] width 415 height 15
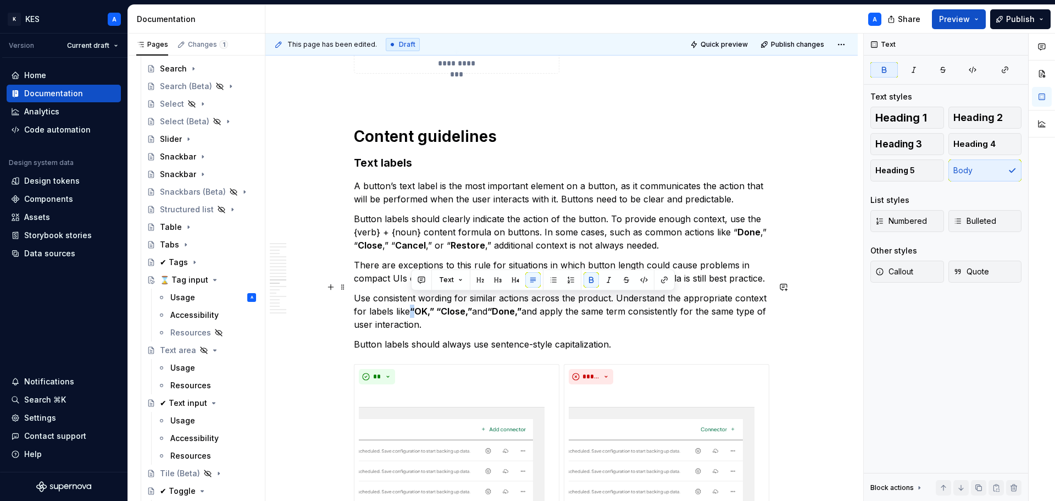
click at [413, 306] on strong "“OK,” “Close,”" at bounding box center [441, 311] width 62 height 11
drag, startPoint x: 429, startPoint y: 299, endPoint x: 441, endPoint y: 299, distance: 11.5
click at [441, 306] on strong "OK,” “Close,”" at bounding box center [446, 311] width 58 height 11
click at [471, 306] on strong "Close,”" at bounding box center [458, 311] width 31 height 11
click at [495, 306] on strong "“Done,”" at bounding box center [509, 311] width 34 height 11
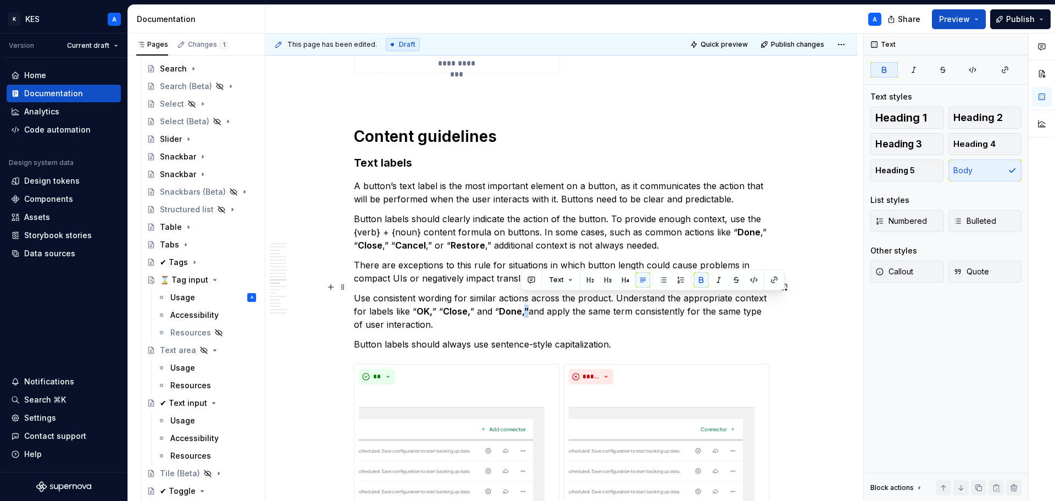
click at [523, 306] on strong "Done,”" at bounding box center [514, 311] width 30 height 11
click at [469, 301] on p "Use consistent wording for similar actions across the product. Understand the a…" at bounding box center [561, 311] width 415 height 40
click at [430, 301] on p "Use consistent wording for similar actions across the product. Understand the a…" at bounding box center [561, 311] width 415 height 40
click at [430, 306] on strong "OK," at bounding box center [425, 311] width 16 height 11
click at [518, 306] on strong "Done," at bounding box center [511, 311] width 26 height 11
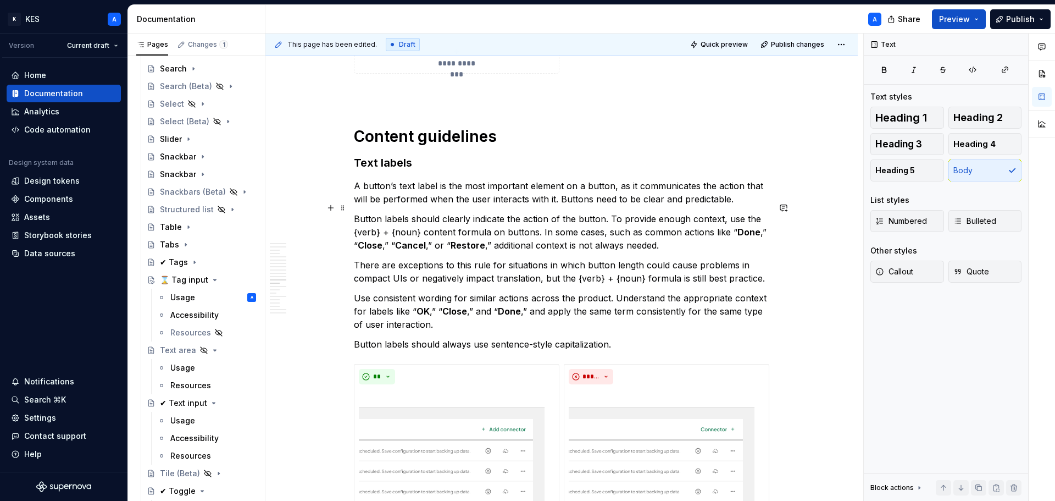
click at [439, 237] on p "Button labels should clearly indicate the action of the button. To provide enou…" at bounding box center [561, 232] width 415 height 40
type textarea "*"
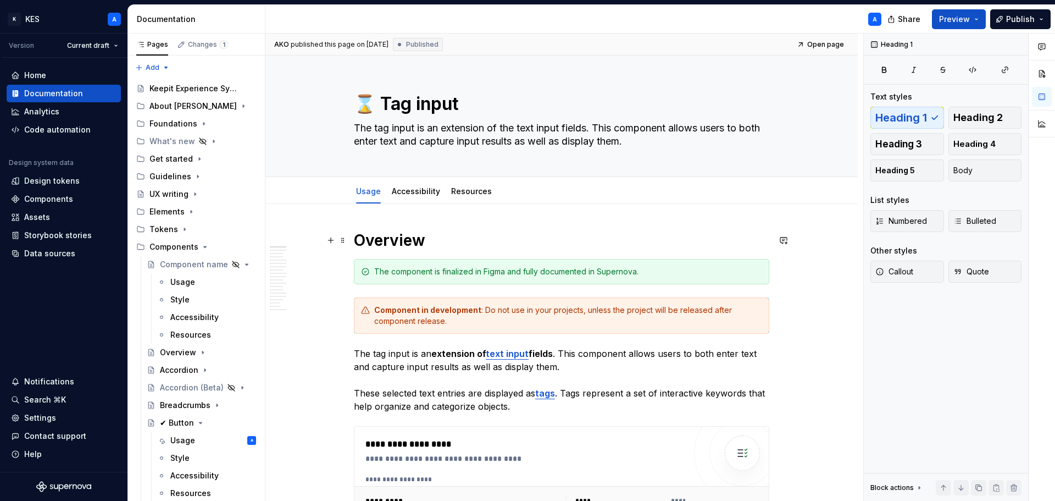
click at [387, 242] on h1 "Overview" at bounding box center [561, 240] width 415 height 20
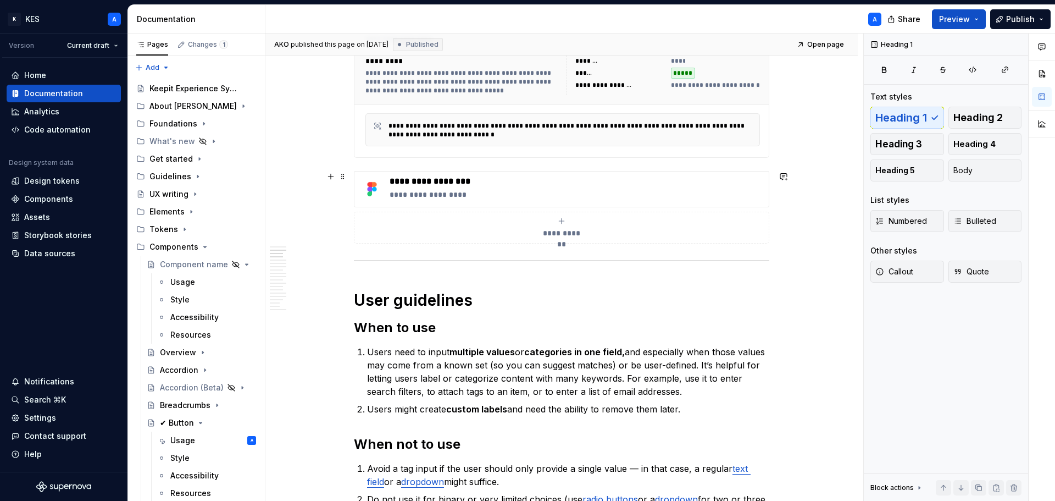
scroll to position [659, 0]
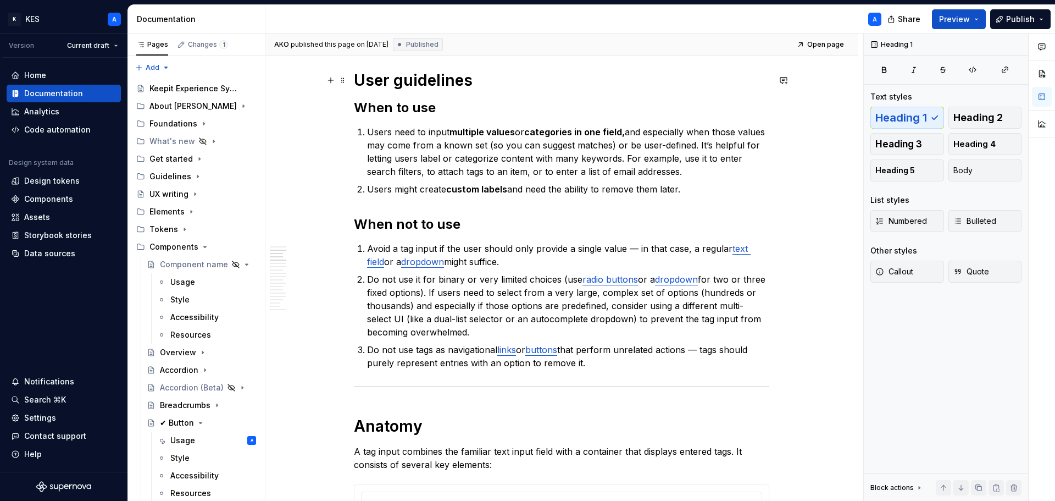
click at [420, 73] on h1 "User guidelines" at bounding box center [561, 80] width 415 height 20
click at [393, 422] on h1 "Anatomy" at bounding box center [561, 426] width 415 height 20
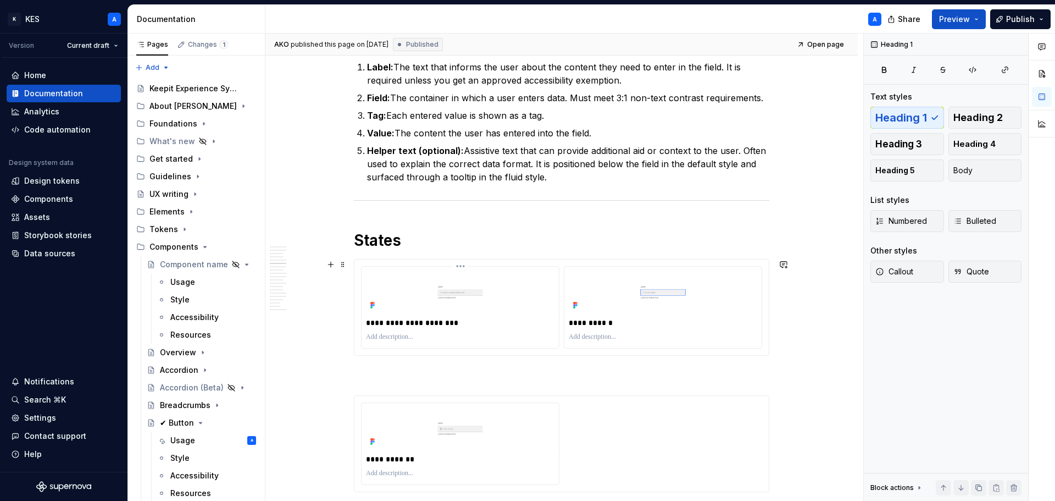
scroll to position [1319, 0]
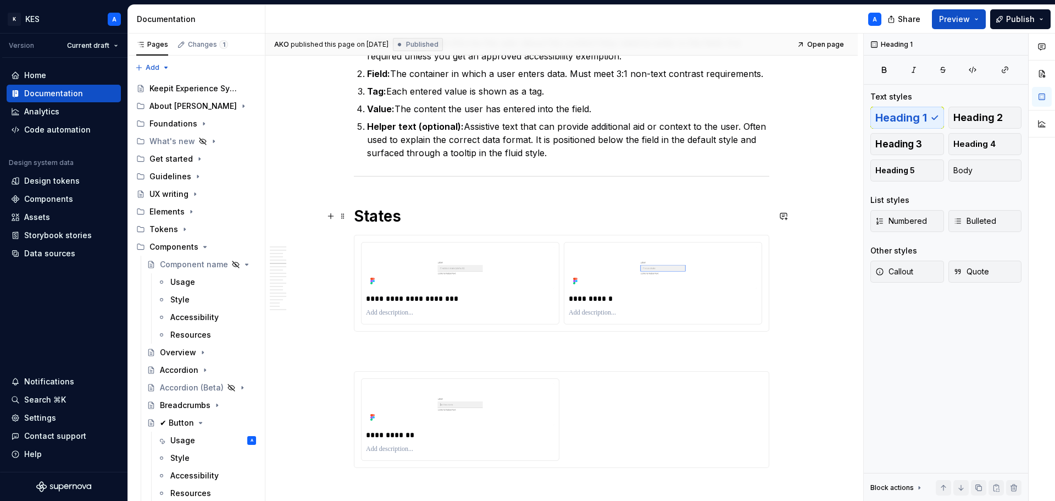
click at [379, 214] on h1 "States" at bounding box center [561, 216] width 415 height 20
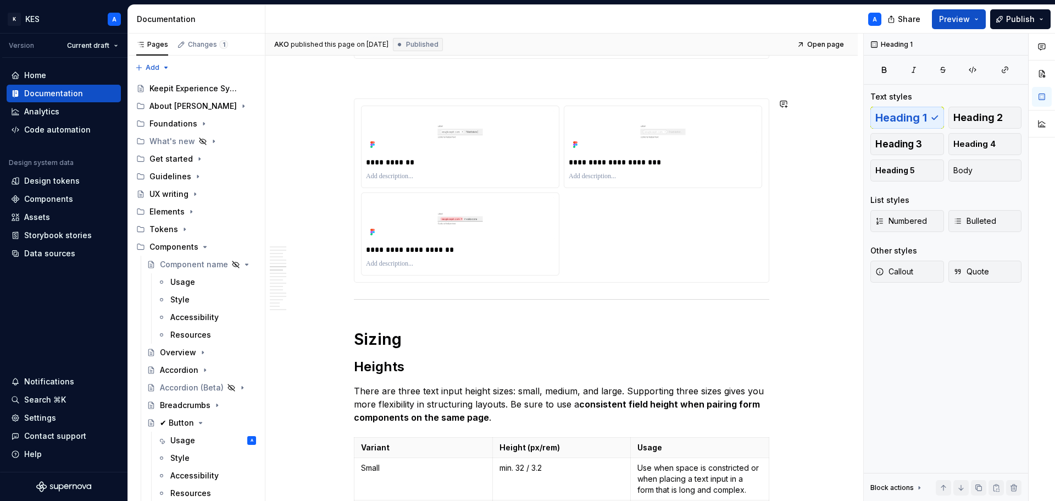
scroll to position [1759, 0]
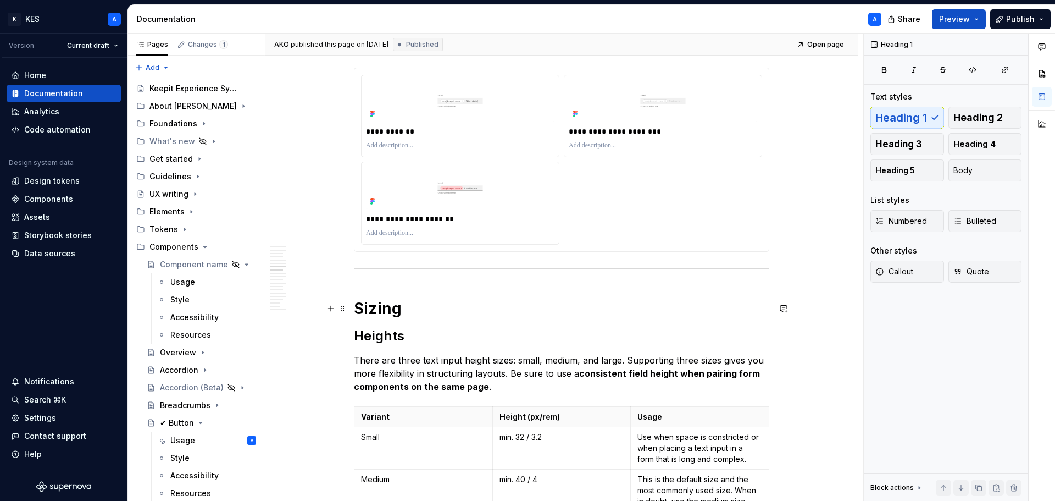
click at [386, 300] on h1 "Sizing" at bounding box center [561, 308] width 415 height 20
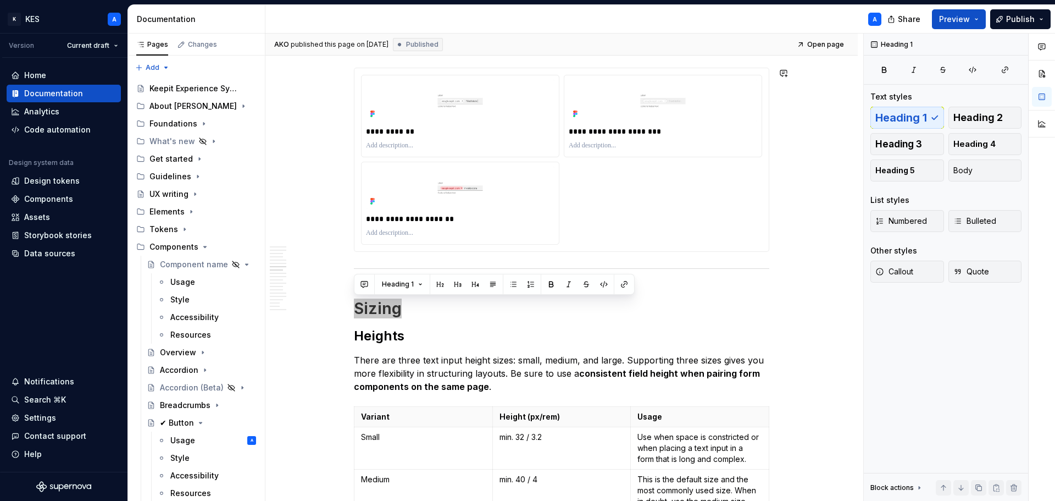
type textarea "*"
